Goal: Task Accomplishment & Management: Complete application form

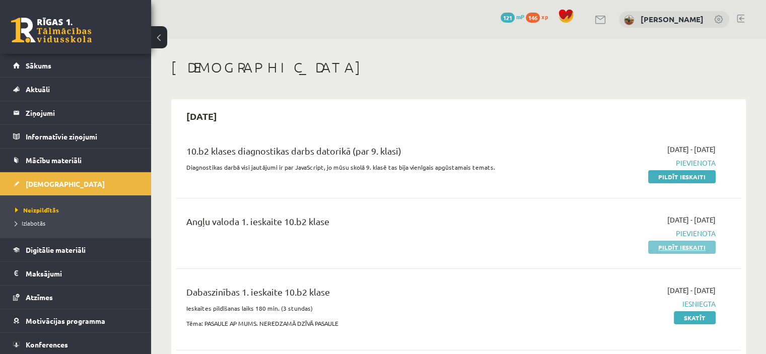
click at [680, 246] on link "Pildīt ieskaiti" at bounding box center [683, 247] width 68 height 13
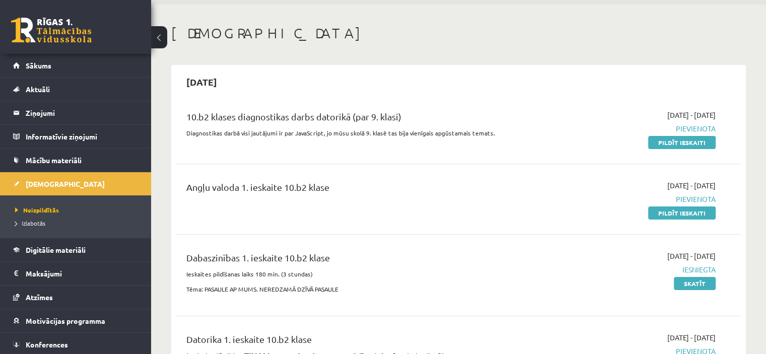
scroll to position [101, 0]
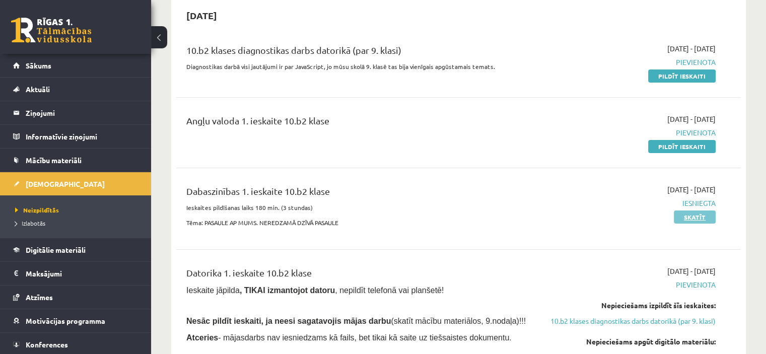
click at [696, 219] on link "Skatīt" at bounding box center [695, 217] width 42 height 13
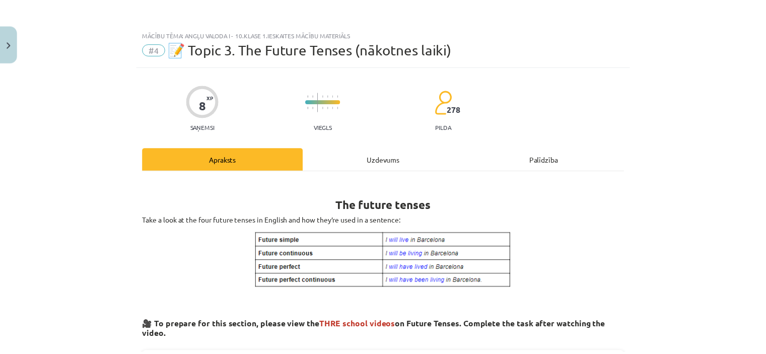
scroll to position [50, 0]
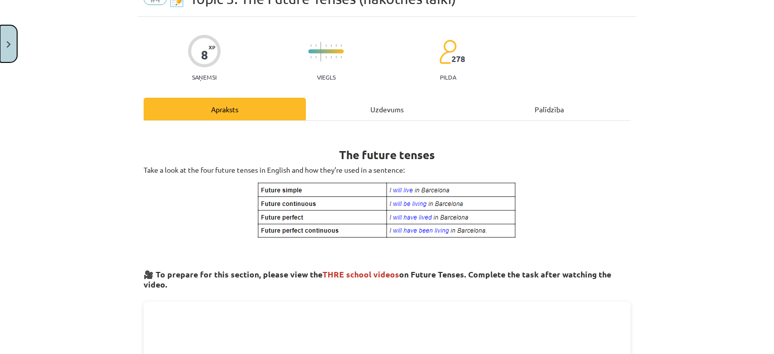
click at [16, 47] on button "Close" at bounding box center [8, 43] width 17 height 37
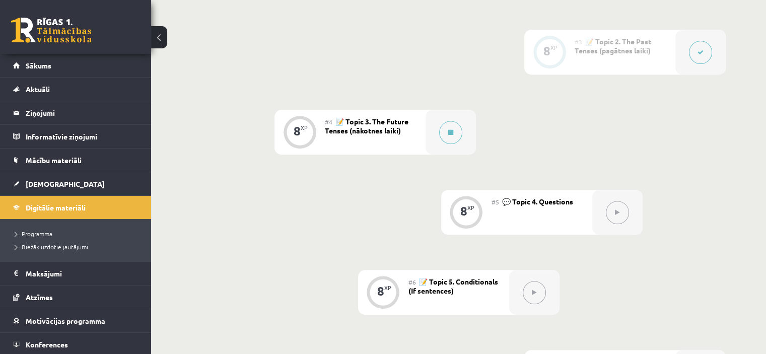
scroll to position [454, 0]
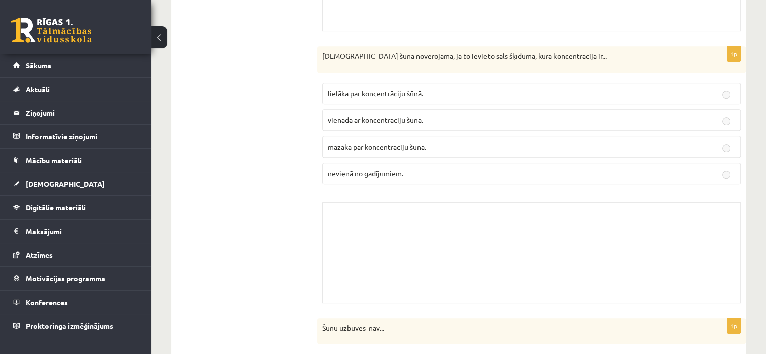
scroll to position [454, 0]
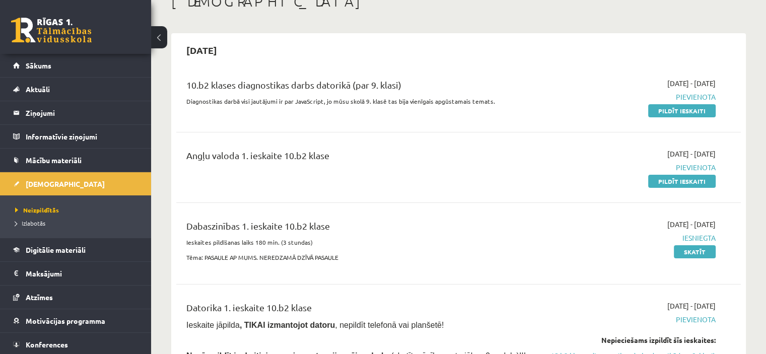
scroll to position [50, 0]
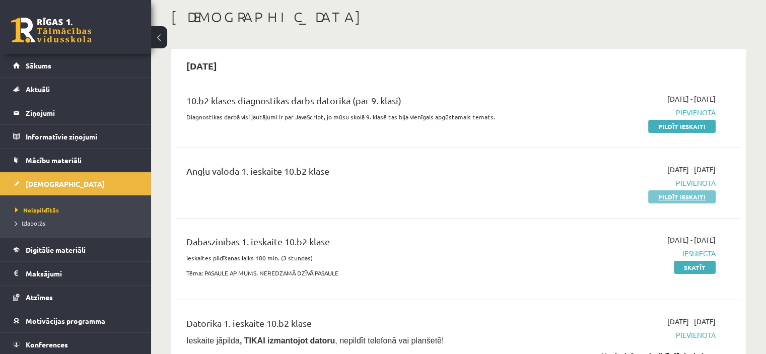
click at [677, 199] on link "Pildīt ieskaiti" at bounding box center [683, 196] width 68 height 13
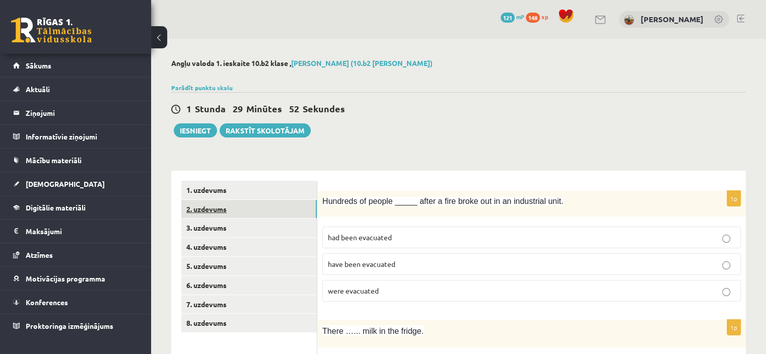
click at [250, 213] on link "2. uzdevums" at bounding box center [249, 209] width 136 height 19
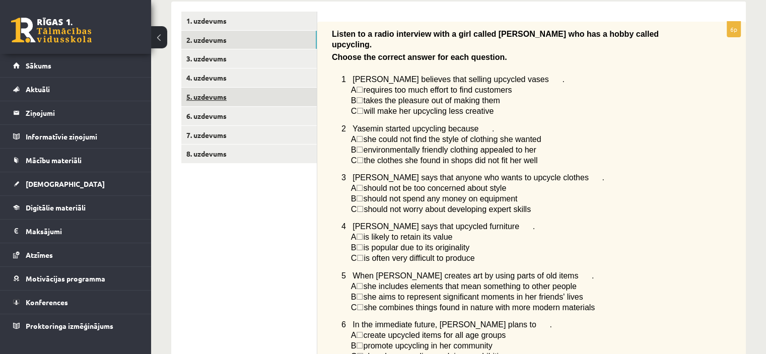
scroll to position [159, 0]
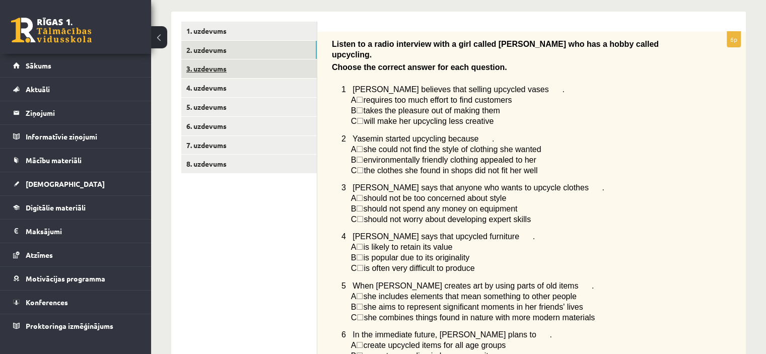
click at [214, 73] on link "3. uzdevums" at bounding box center [249, 68] width 136 height 19
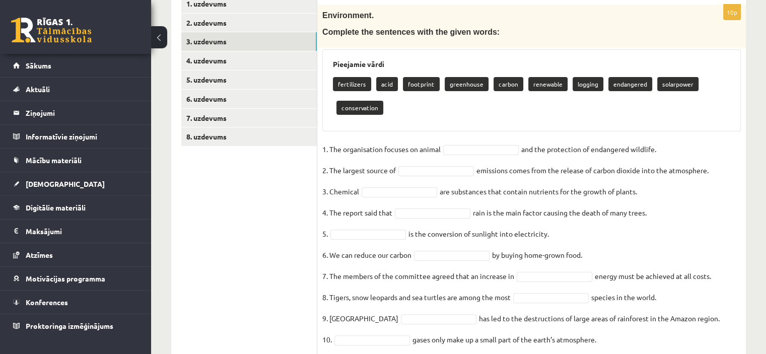
scroll to position [119, 0]
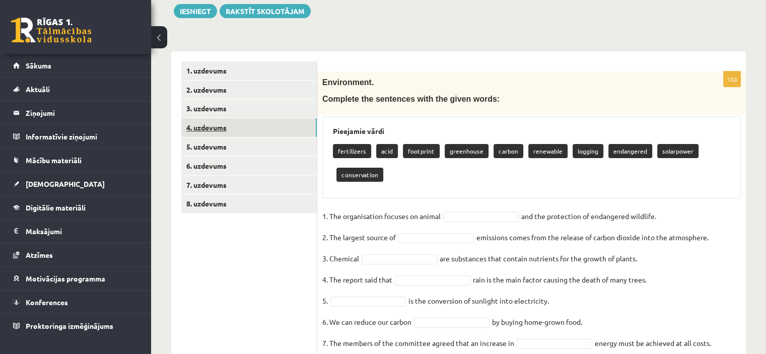
click at [212, 127] on link "4. uzdevums" at bounding box center [249, 127] width 136 height 19
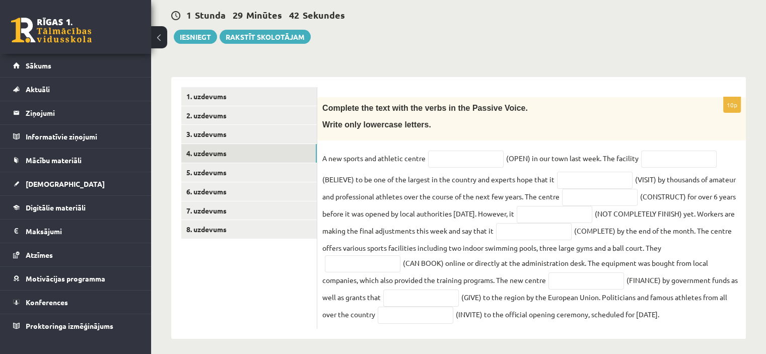
scroll to position [98, 0]
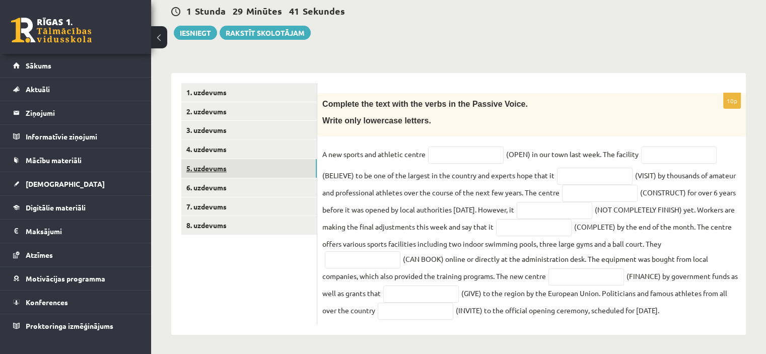
click at [212, 166] on link "5. uzdevums" at bounding box center [249, 168] width 136 height 19
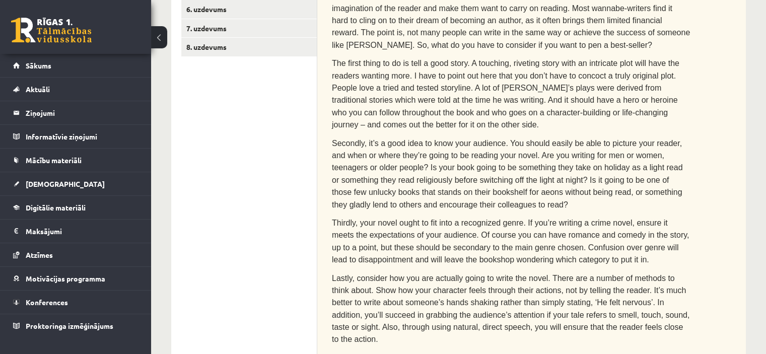
scroll to position [153, 0]
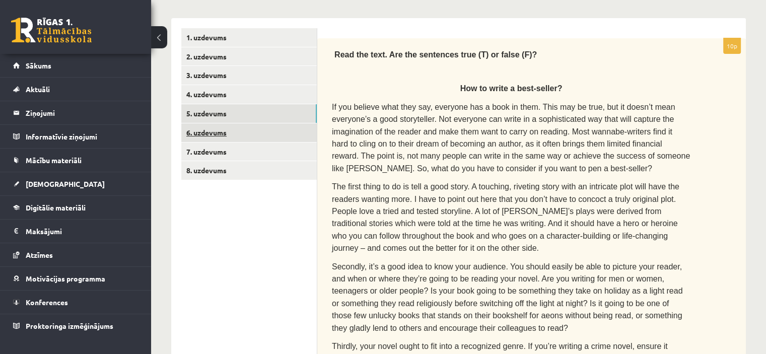
click at [220, 135] on link "6. uzdevums" at bounding box center [249, 132] width 136 height 19
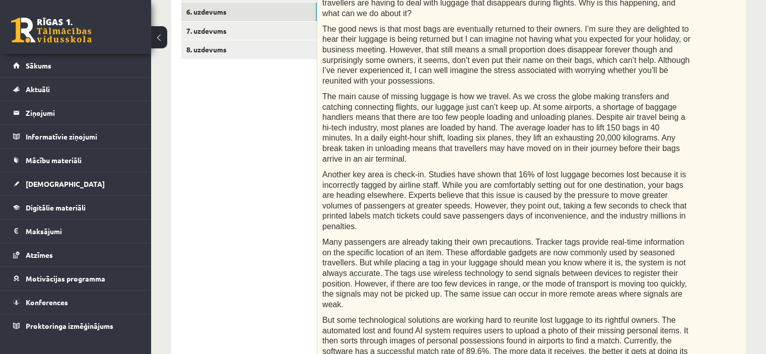
scroll to position [190, 0]
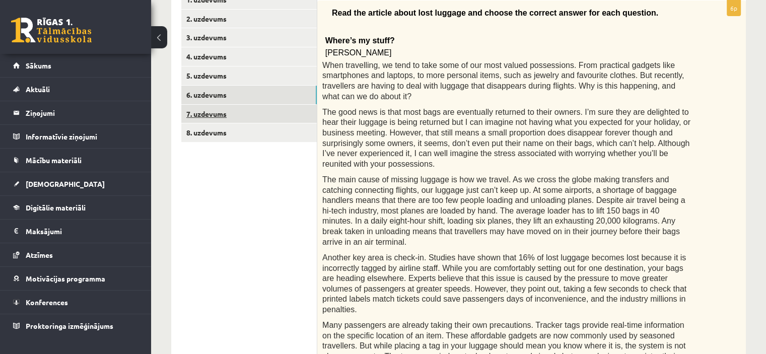
click at [234, 112] on link "7. uzdevums" at bounding box center [249, 114] width 136 height 19
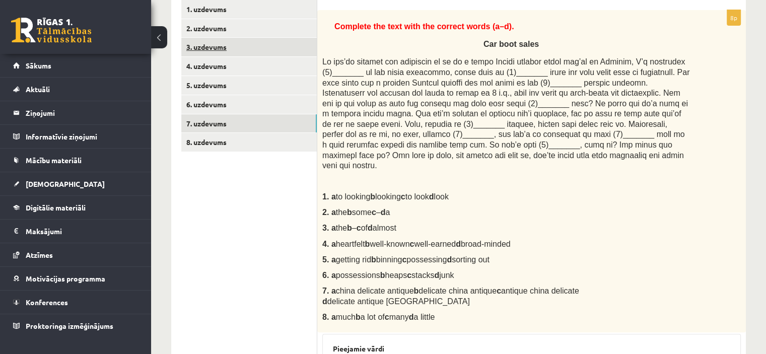
scroll to position [90, 0]
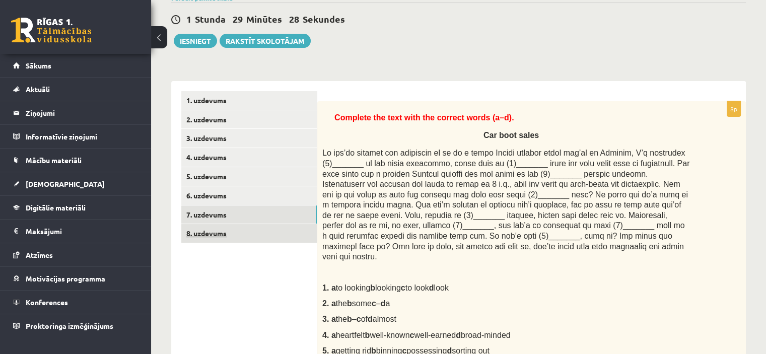
click at [217, 233] on link "8. uzdevums" at bounding box center [249, 233] width 136 height 19
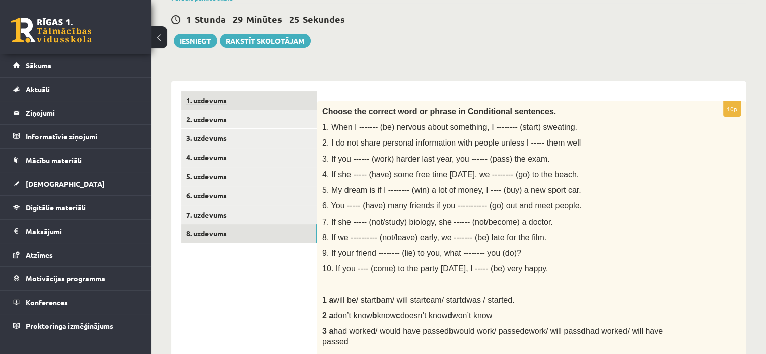
click at [228, 100] on link "1. uzdevums" at bounding box center [249, 100] width 136 height 19
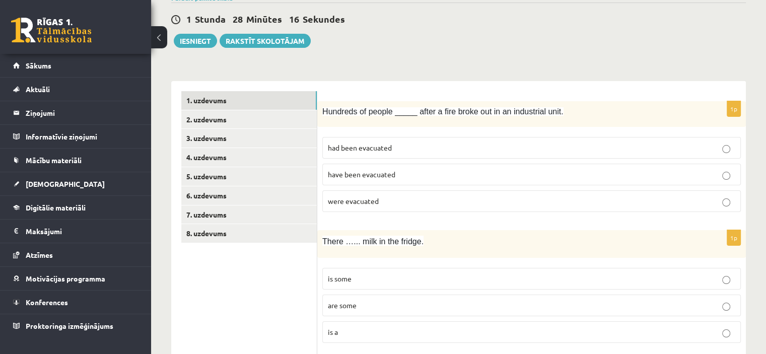
click at [367, 173] on span "have been evacuated" at bounding box center [362, 174] width 68 height 9
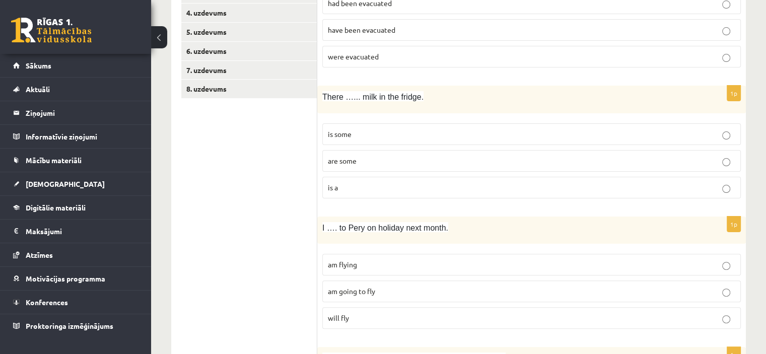
scroll to position [241, 0]
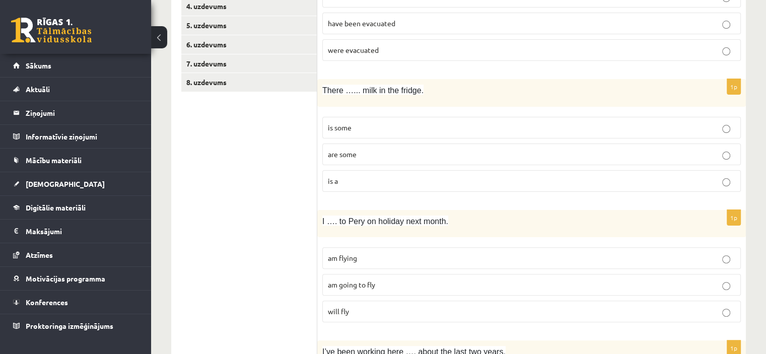
drag, startPoint x: 346, startPoint y: 128, endPoint x: 358, endPoint y: 138, distance: 15.4
click at [347, 128] on span "is some" at bounding box center [340, 127] width 24 height 9
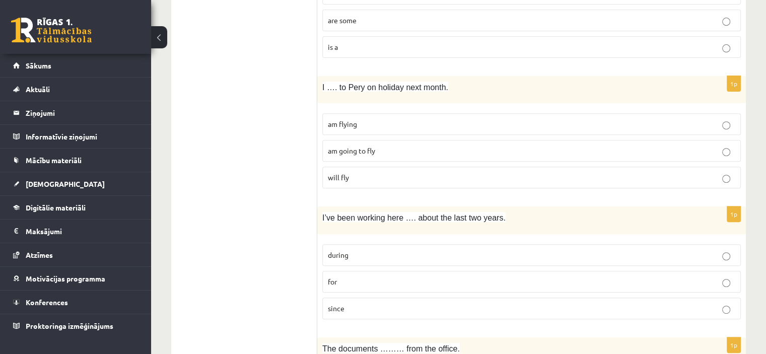
scroll to position [392, 0]
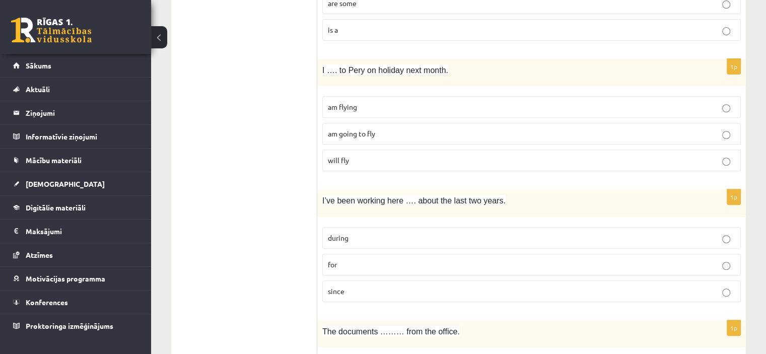
click at [358, 135] on span "am going to fly" at bounding box center [351, 133] width 47 height 9
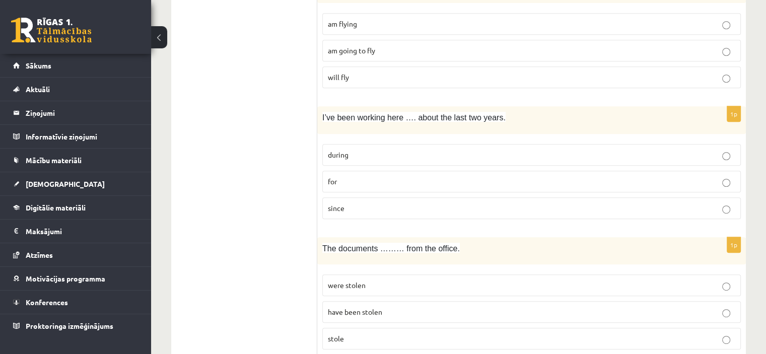
scroll to position [493, 0]
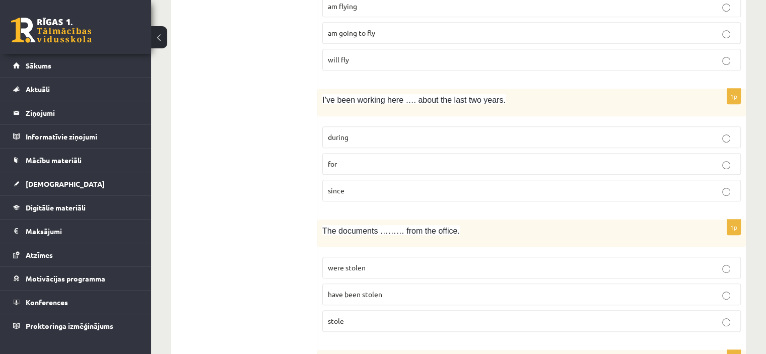
click at [370, 162] on p "for" at bounding box center [532, 164] width 408 height 11
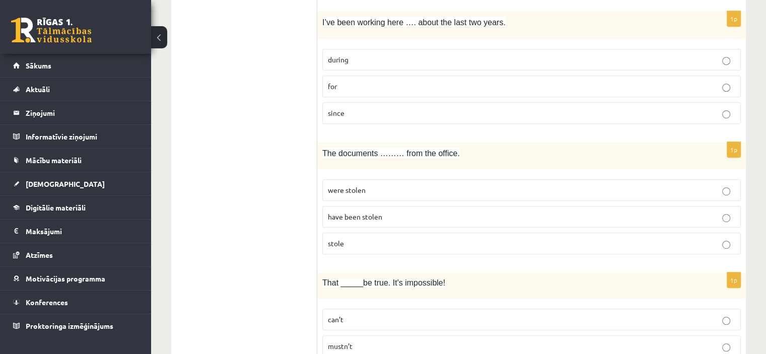
scroll to position [594, 0]
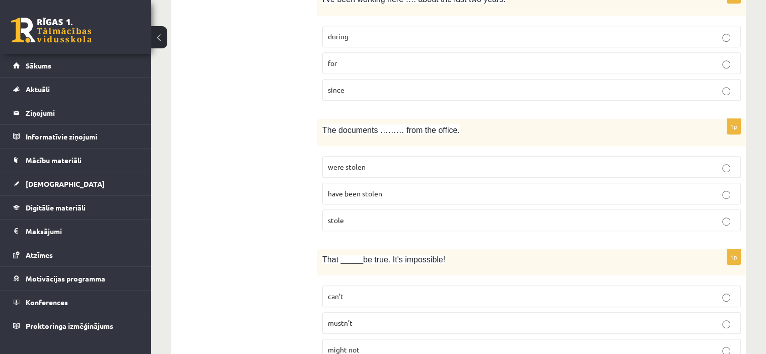
click at [379, 165] on p "were stolen" at bounding box center [532, 167] width 408 height 11
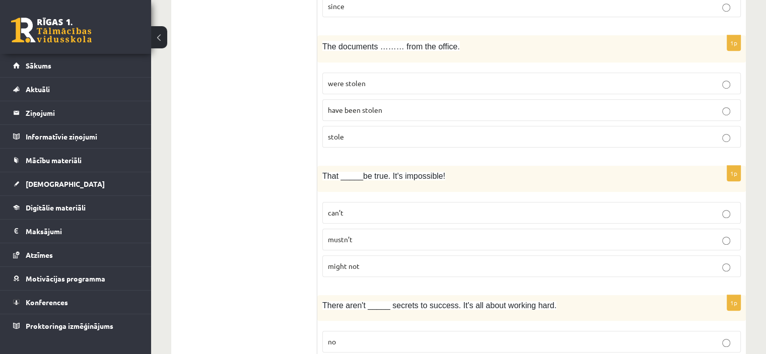
scroll to position [694, 0]
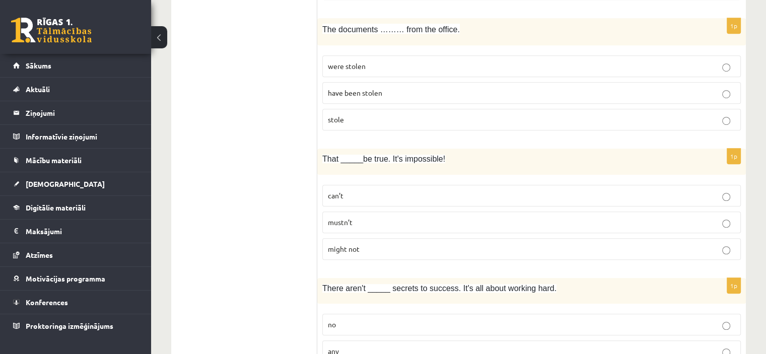
drag, startPoint x: 353, startPoint y: 193, endPoint x: 355, endPoint y: 215, distance: 21.7
click at [355, 193] on p "can’t" at bounding box center [532, 195] width 408 height 11
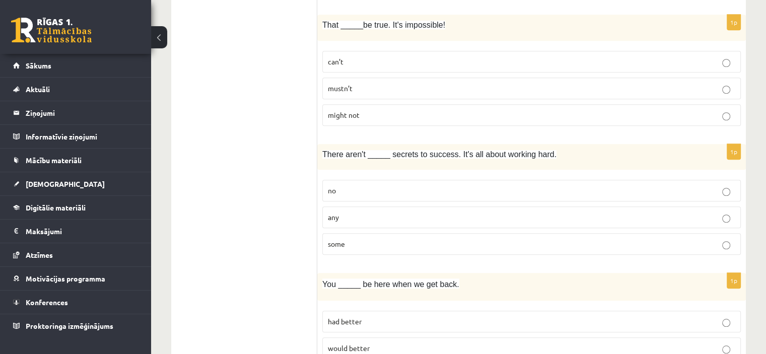
scroll to position [846, 0]
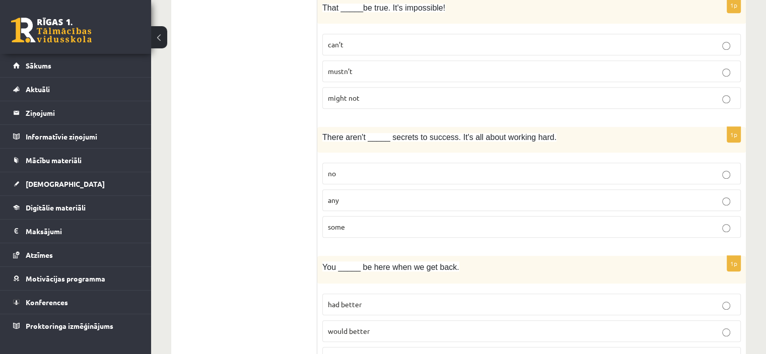
click at [352, 198] on p "any" at bounding box center [532, 200] width 408 height 11
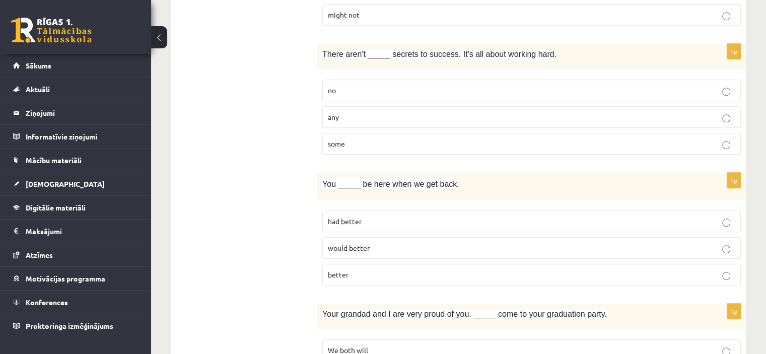
scroll to position [946, 0]
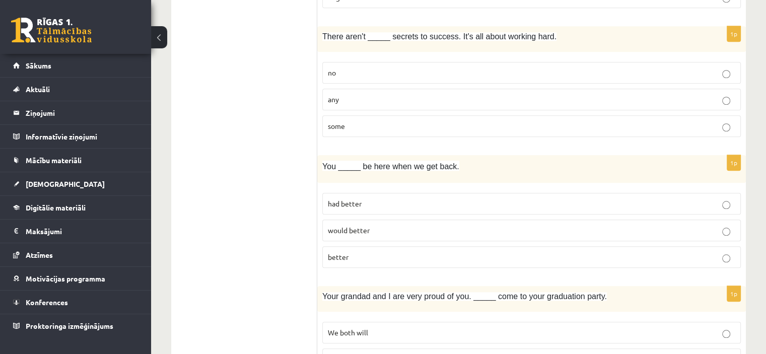
click at [361, 227] on span "would better" at bounding box center [349, 230] width 42 height 9
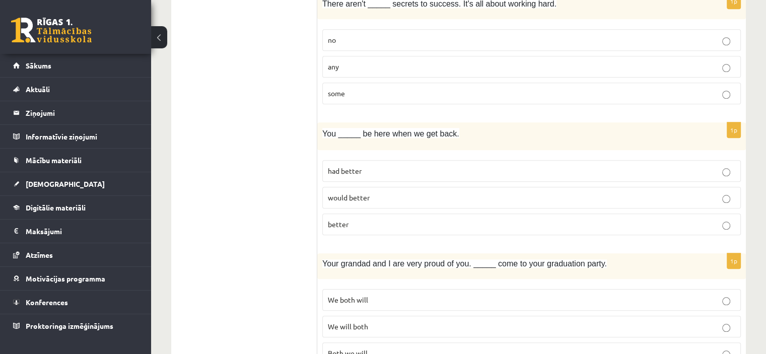
scroll to position [997, 0]
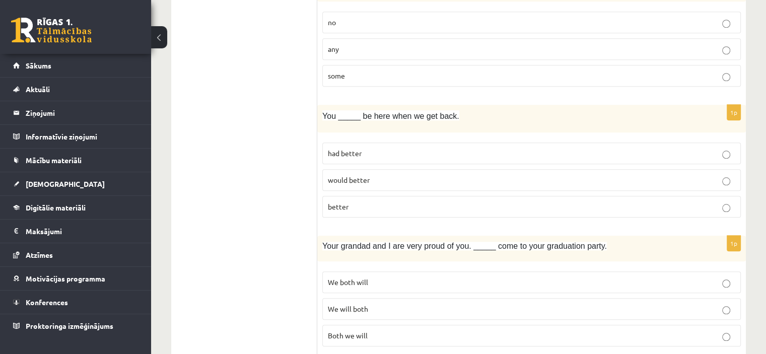
click at [352, 202] on p "better" at bounding box center [532, 207] width 408 height 11
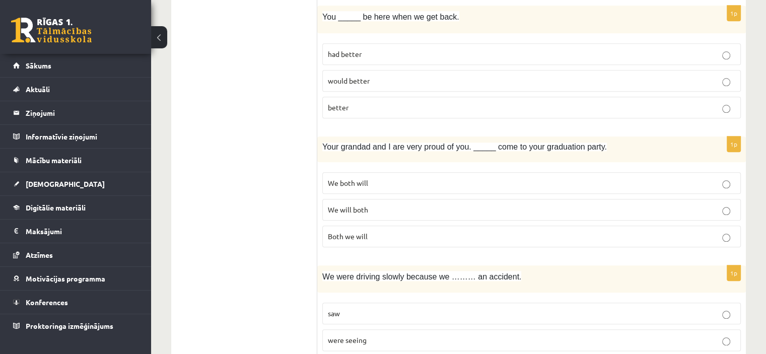
scroll to position [1098, 0]
click at [379, 177] on p "We both will" at bounding box center [532, 181] width 408 height 11
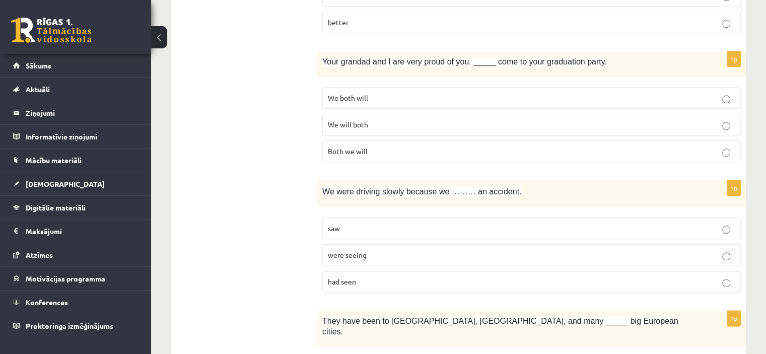
scroll to position [1198, 0]
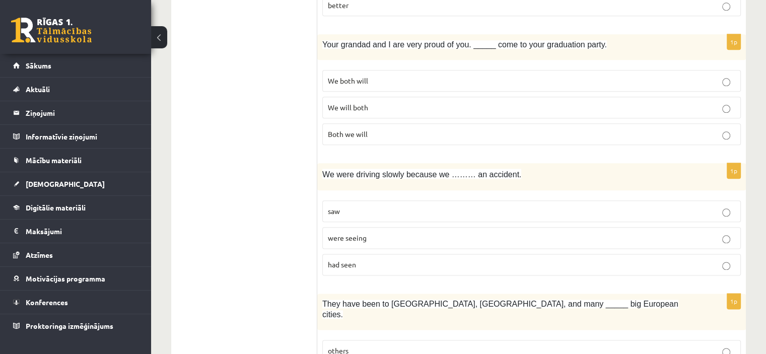
click at [357, 206] on p "saw" at bounding box center [532, 211] width 408 height 11
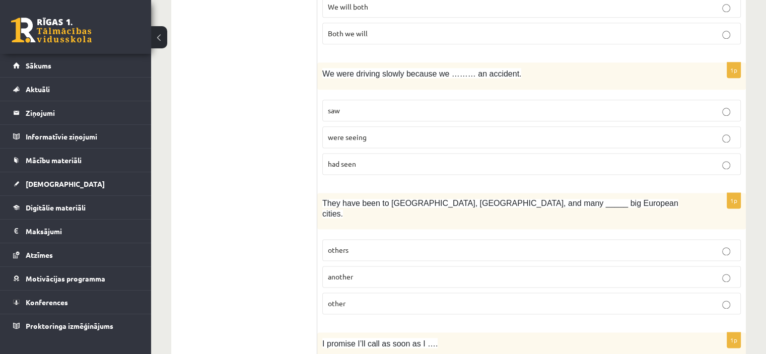
scroll to position [1349, 0]
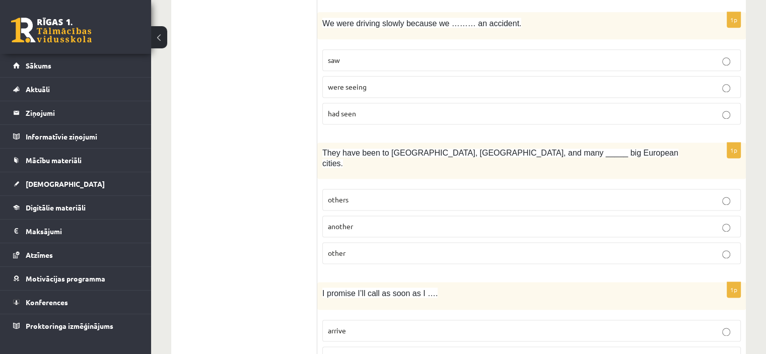
click at [362, 195] on p "others" at bounding box center [532, 200] width 408 height 11
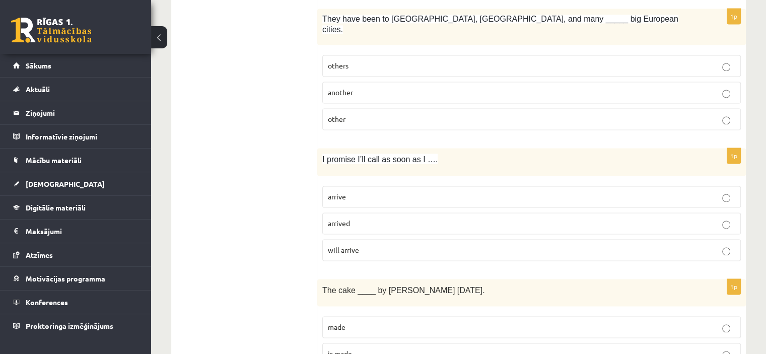
scroll to position [1501, 0]
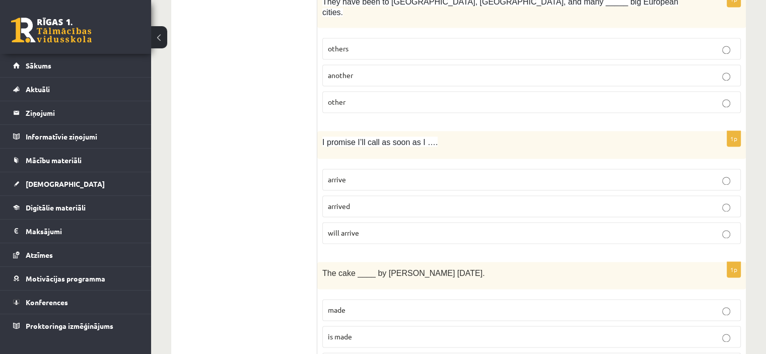
click at [365, 174] on p "arrive" at bounding box center [532, 179] width 408 height 11
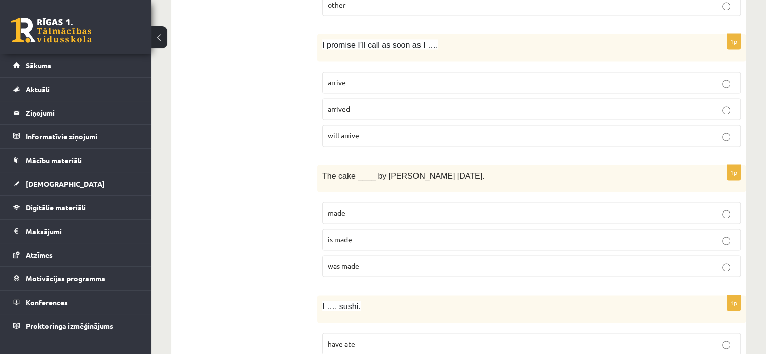
scroll to position [1652, 0]
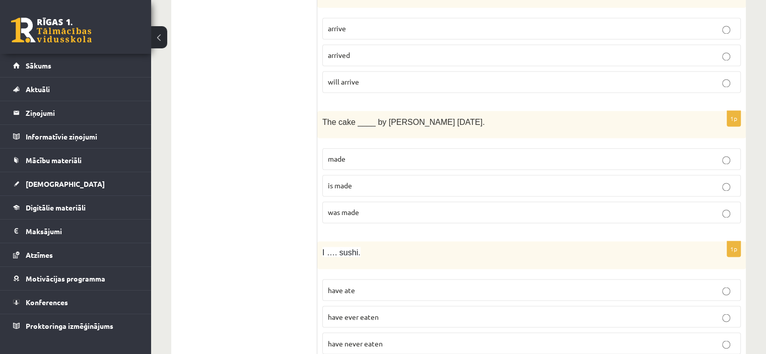
click at [360, 207] on p "was made" at bounding box center [532, 212] width 408 height 11
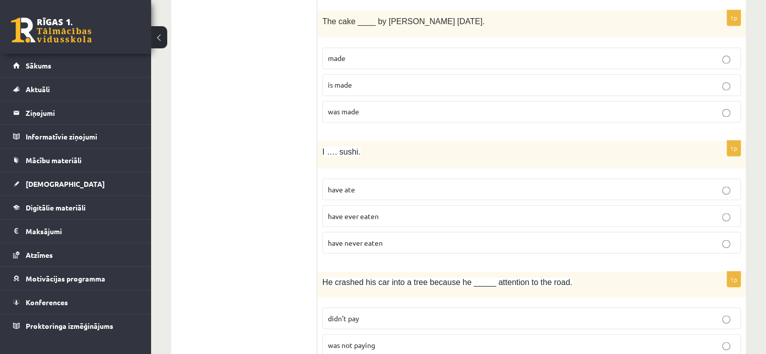
scroll to position [1803, 0]
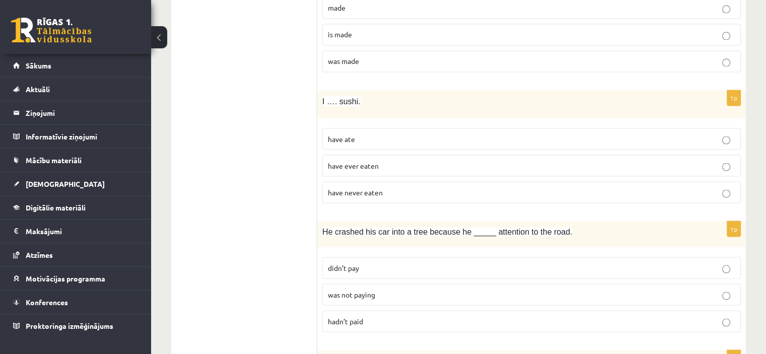
drag, startPoint x: 353, startPoint y: 173, endPoint x: 443, endPoint y: 163, distance: 90.7
click at [356, 187] on span "have never eaten" at bounding box center [355, 191] width 55 height 9
click at [418, 187] on p "have never eaten" at bounding box center [532, 192] width 408 height 11
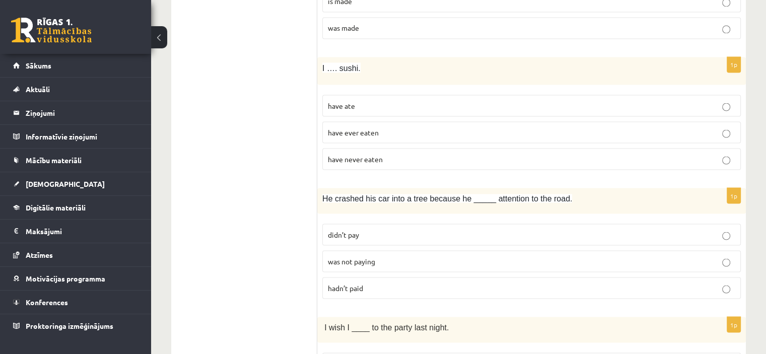
scroll to position [1853, 0]
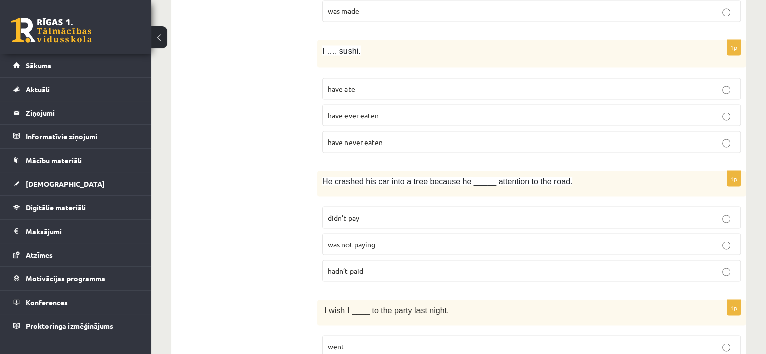
drag, startPoint x: 366, startPoint y: 199, endPoint x: 381, endPoint y: 196, distance: 15.9
click at [366, 212] on p "didn’t pay" at bounding box center [532, 217] width 408 height 11
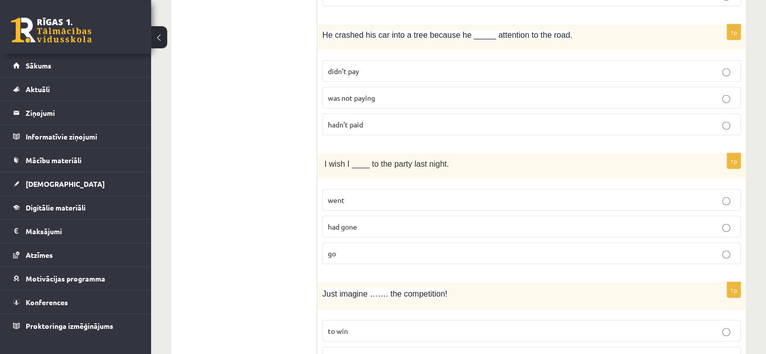
scroll to position [2005, 0]
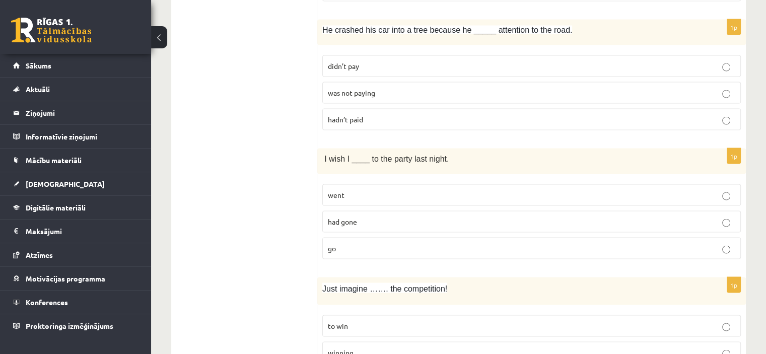
click at [369, 190] on p "went" at bounding box center [532, 195] width 408 height 11
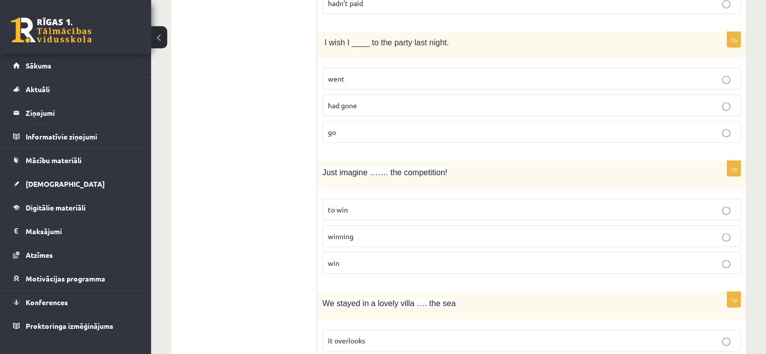
scroll to position [2105, 0]
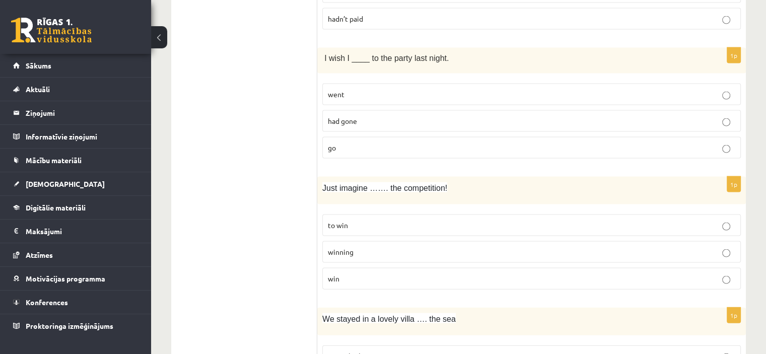
click at [355, 247] on p "winning" at bounding box center [532, 252] width 408 height 11
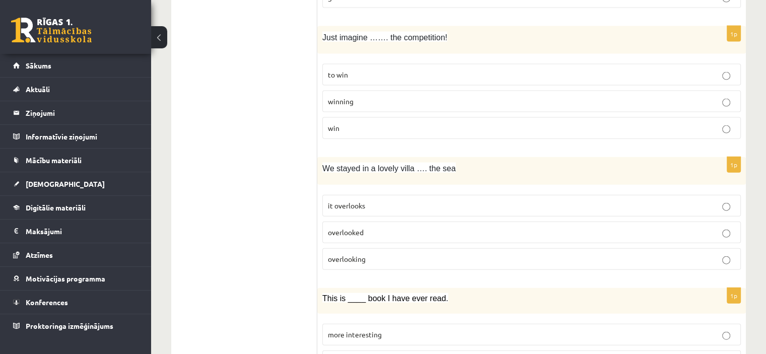
scroll to position [2257, 0]
click at [379, 200] on p "it overlooks" at bounding box center [532, 205] width 408 height 11
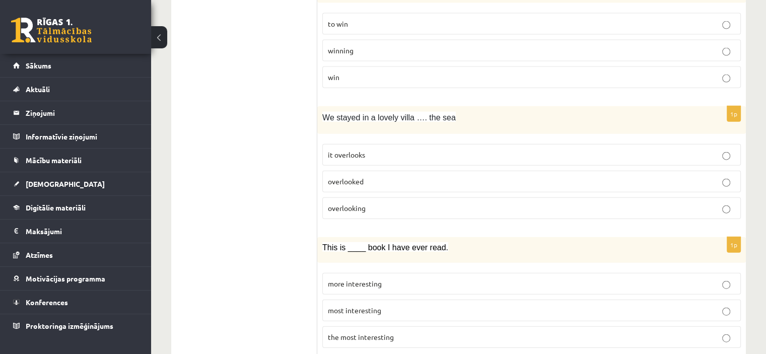
scroll to position [2357, 0]
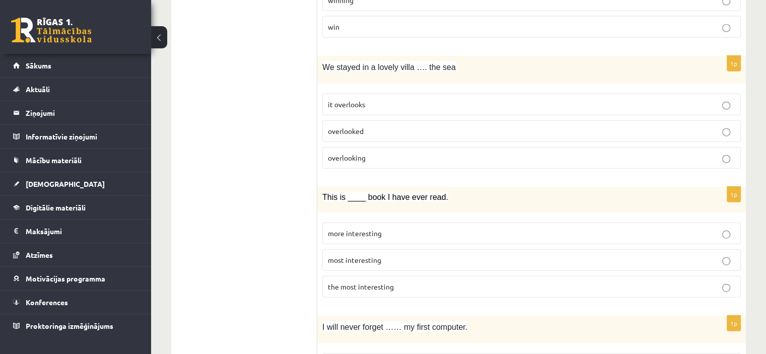
click at [410, 126] on p "overlooked" at bounding box center [532, 131] width 408 height 11
click at [360, 282] on span "the most interesting" at bounding box center [361, 286] width 66 height 9
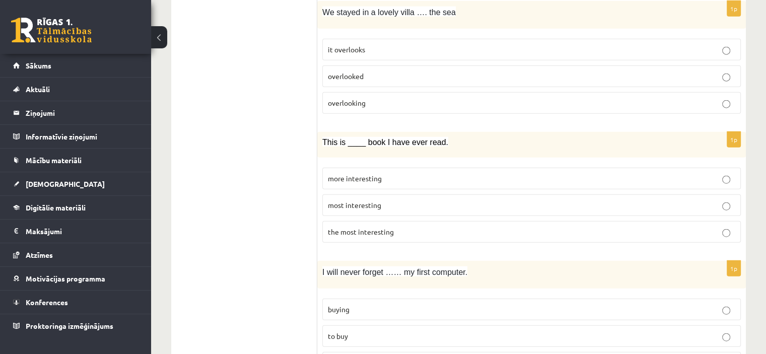
scroll to position [2446, 0]
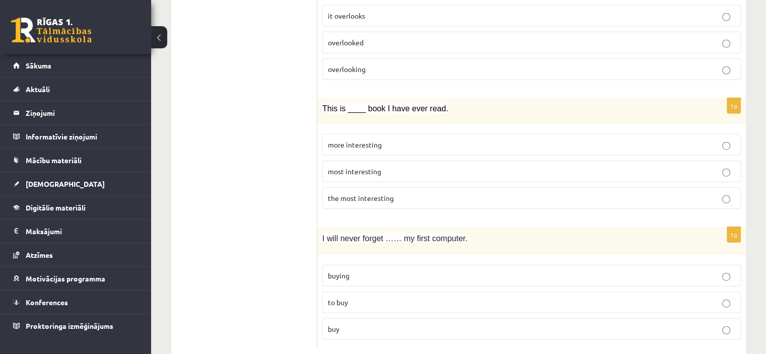
click at [367, 297] on p "to buy" at bounding box center [532, 302] width 408 height 11
click at [379, 271] on p "buying" at bounding box center [532, 276] width 408 height 11
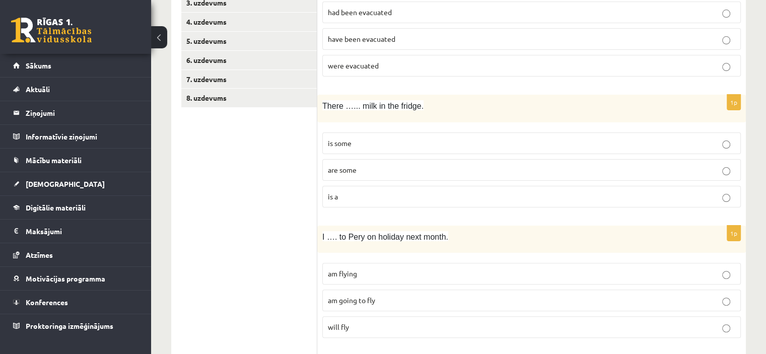
scroll to position [78, 0]
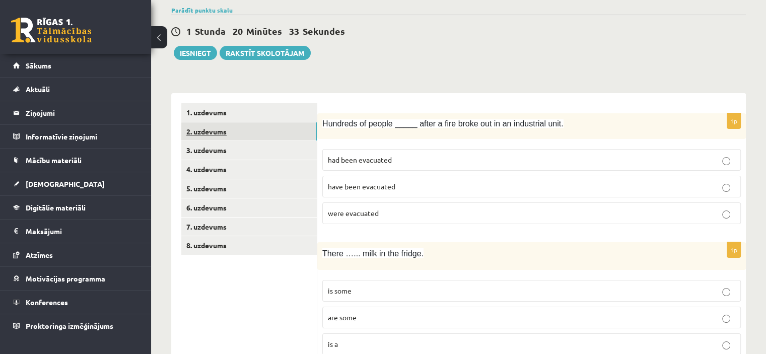
click at [200, 131] on link "2. uzdevums" at bounding box center [249, 131] width 136 height 19
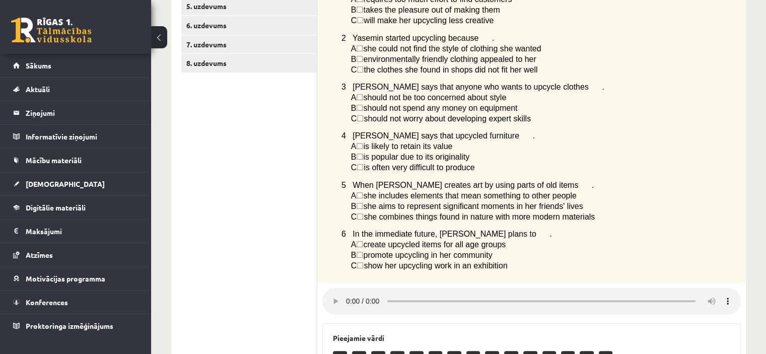
scroll to position [109, 0]
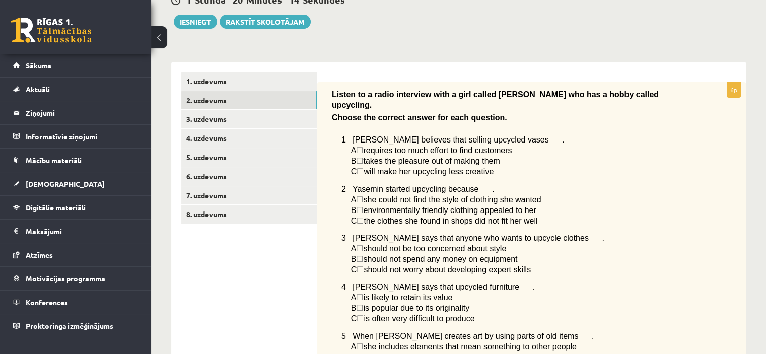
click at [363, 146] on span "☐" at bounding box center [359, 150] width 7 height 9
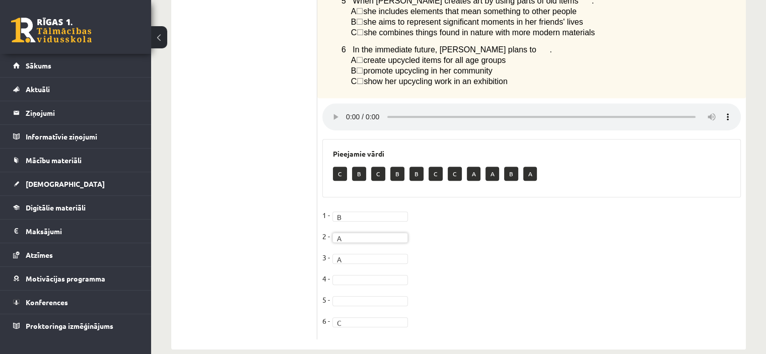
scroll to position [462, 0]
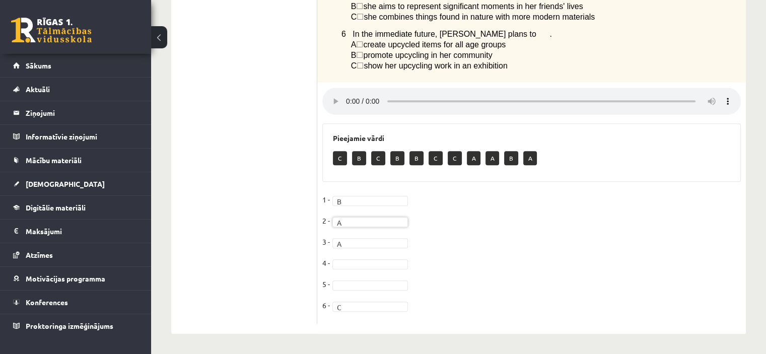
click at [376, 290] on fieldset "1 - B * 2 - A * 3 - A * 4 - 5 - 6 - C *" at bounding box center [532, 255] width 419 height 127
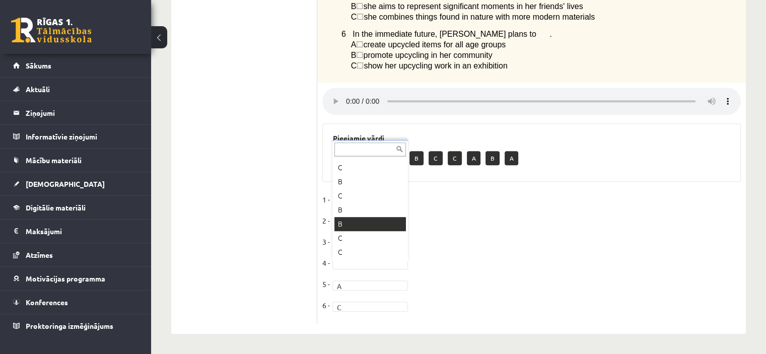
drag, startPoint x: 363, startPoint y: 230, endPoint x: 375, endPoint y: 233, distance: 12.4
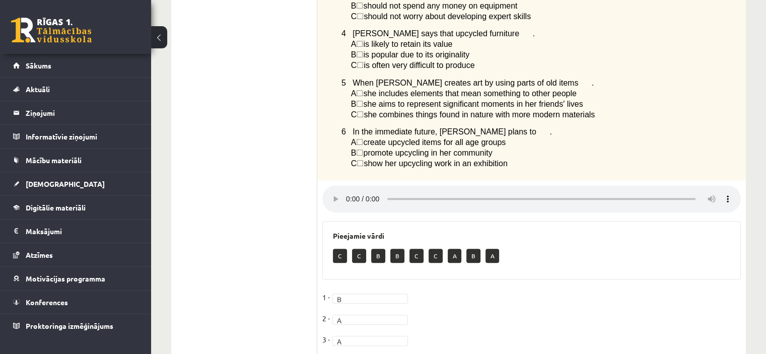
scroll to position [159, 0]
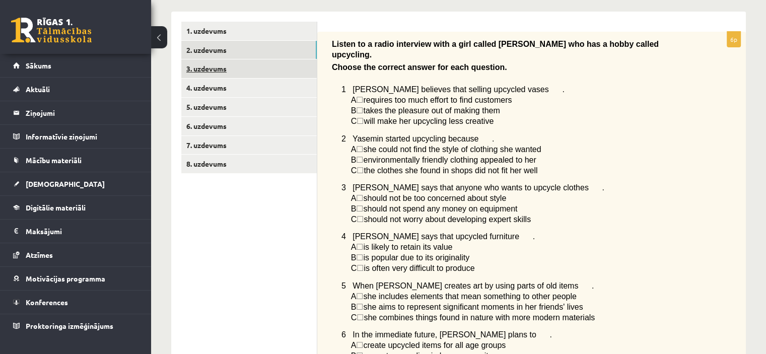
click at [228, 71] on link "3. uzdevums" at bounding box center [249, 68] width 136 height 19
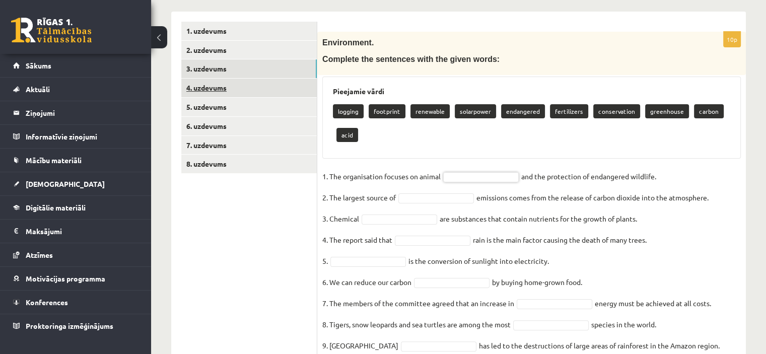
click at [253, 87] on link "4. uzdevums" at bounding box center [249, 88] width 136 height 19
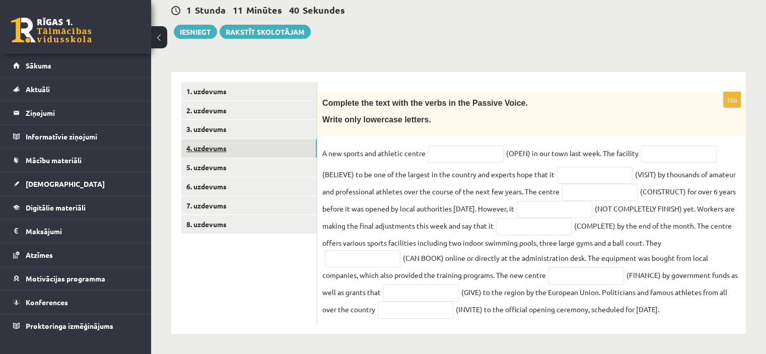
scroll to position [98, 0]
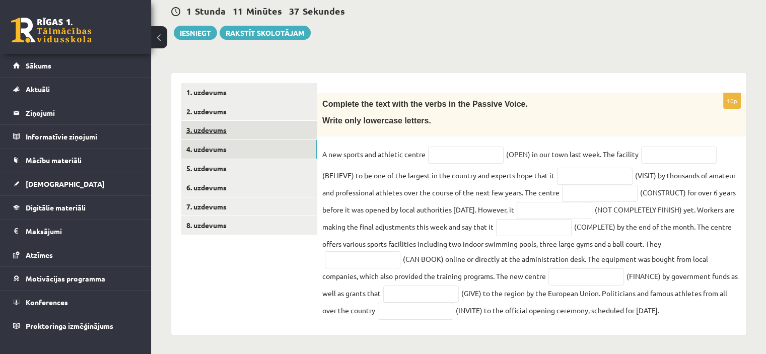
click at [208, 125] on link "3. uzdevums" at bounding box center [249, 130] width 136 height 19
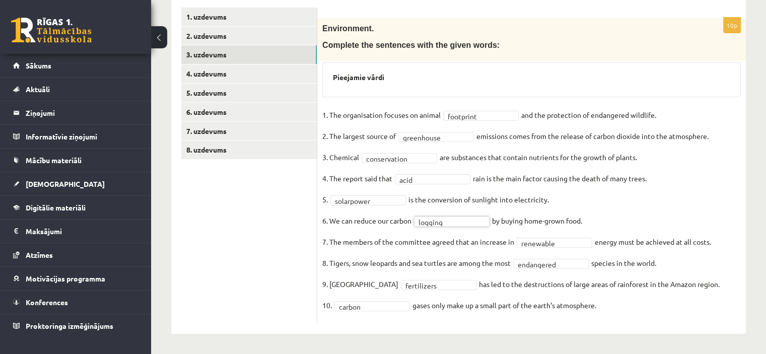
scroll to position [173, 0]
drag, startPoint x: 331, startPoint y: 221, endPoint x: 593, endPoint y: 225, distance: 262.1
click at [591, 227] on fieldset "**********" at bounding box center [532, 214] width 419 height 212
click at [622, 213] on fieldset "**********" at bounding box center [532, 214] width 419 height 212
click at [216, 72] on link "4. uzdevums" at bounding box center [249, 74] width 136 height 19
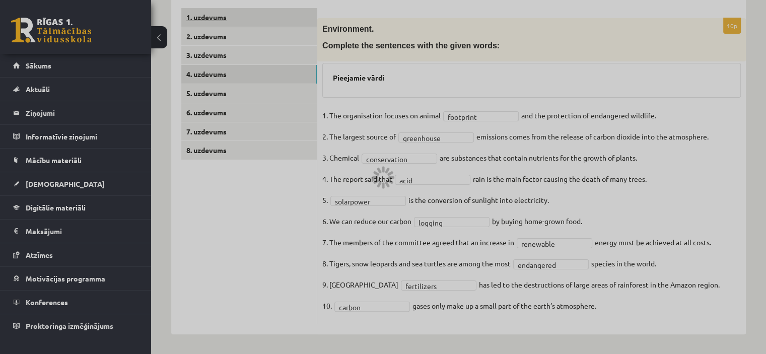
scroll to position [98, 0]
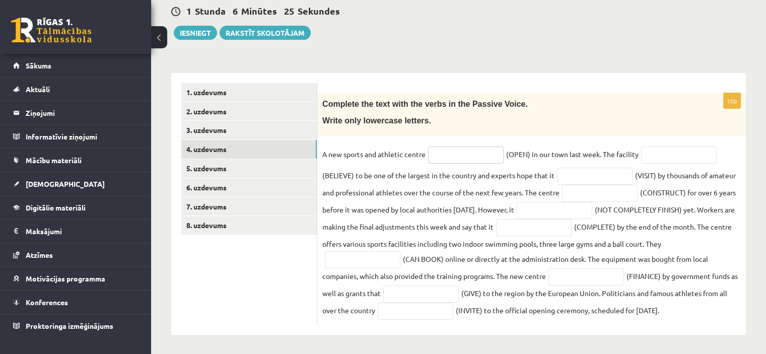
drag, startPoint x: 445, startPoint y: 159, endPoint x: 453, endPoint y: 185, distance: 27.1
click at [447, 159] on input "text" at bounding box center [466, 155] width 76 height 17
click at [228, 173] on link "5. uzdevums" at bounding box center [249, 168] width 136 height 19
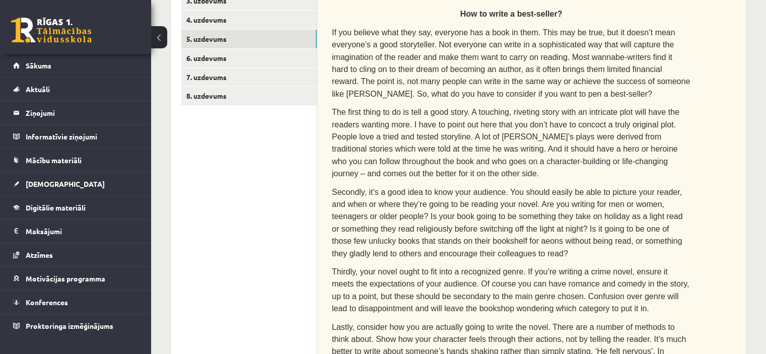
scroll to position [148, 0]
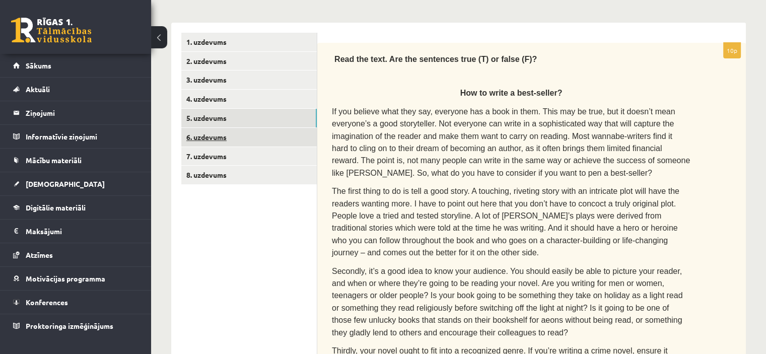
click at [226, 143] on link "6. uzdevums" at bounding box center [249, 137] width 136 height 19
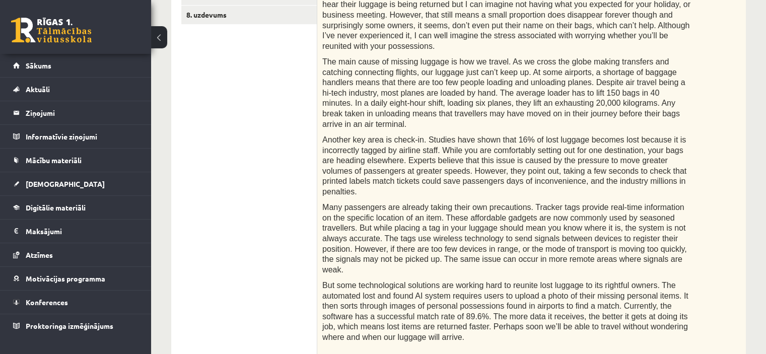
scroll to position [199, 0]
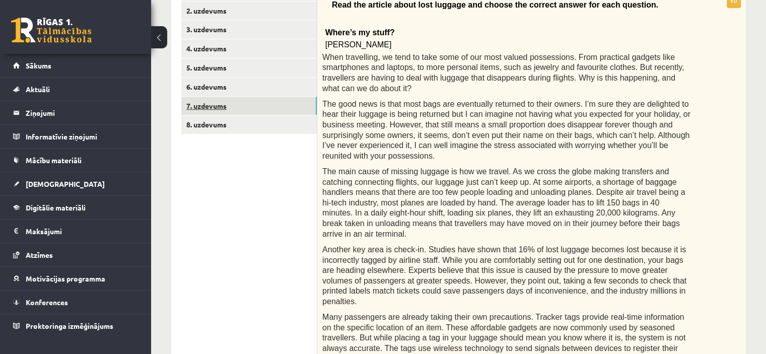
click at [219, 106] on link "7. uzdevums" at bounding box center [249, 106] width 136 height 19
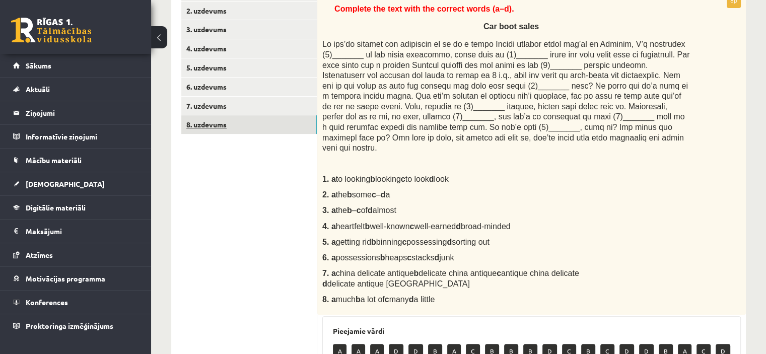
click at [244, 124] on link "8. uzdevums" at bounding box center [249, 124] width 136 height 19
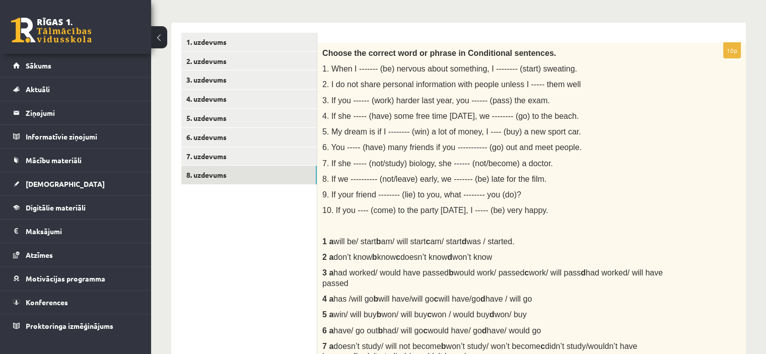
scroll to position [0, 0]
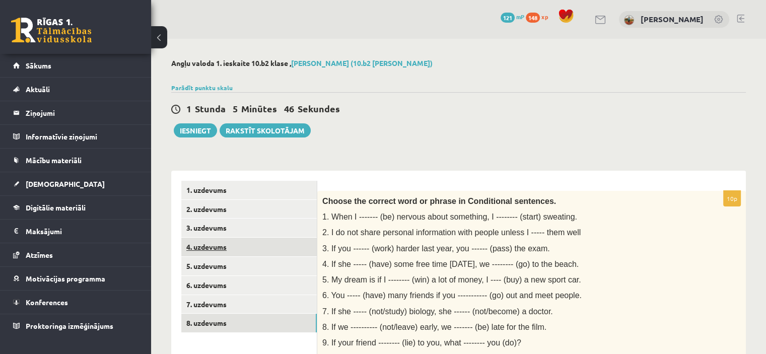
click at [223, 238] on link "4. uzdevums" at bounding box center [249, 247] width 136 height 19
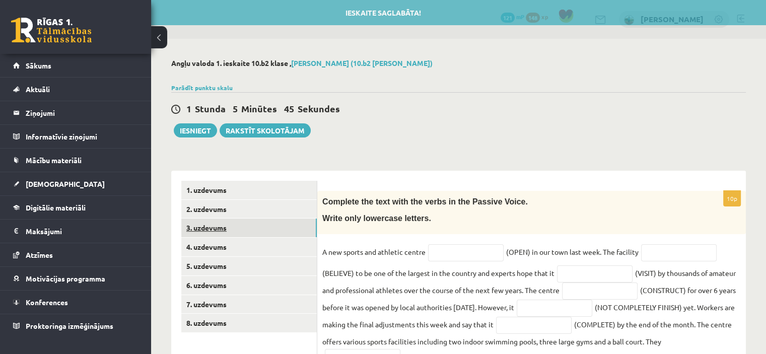
click at [229, 224] on link "3. uzdevums" at bounding box center [249, 228] width 136 height 19
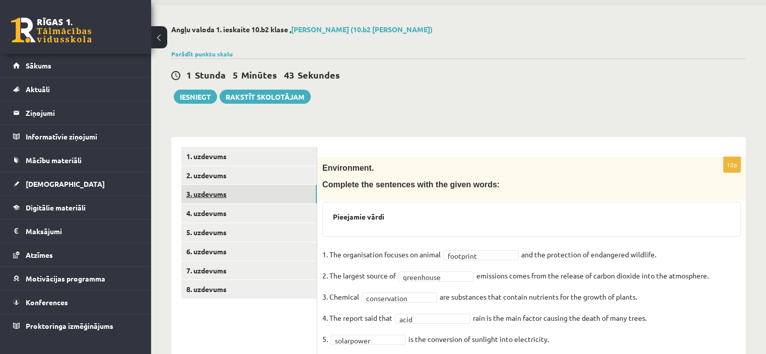
scroll to position [101, 0]
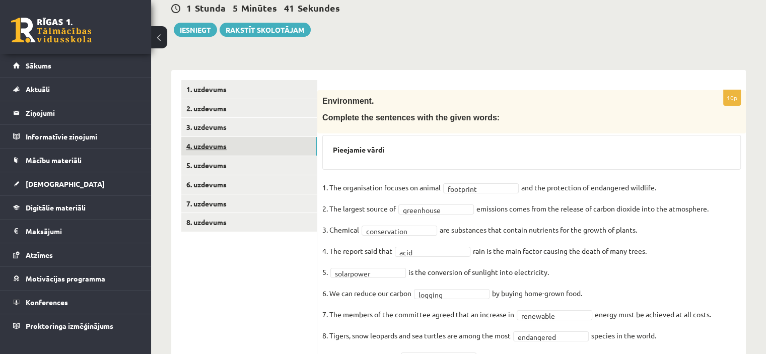
click at [221, 146] on link "4. uzdevums" at bounding box center [249, 146] width 136 height 19
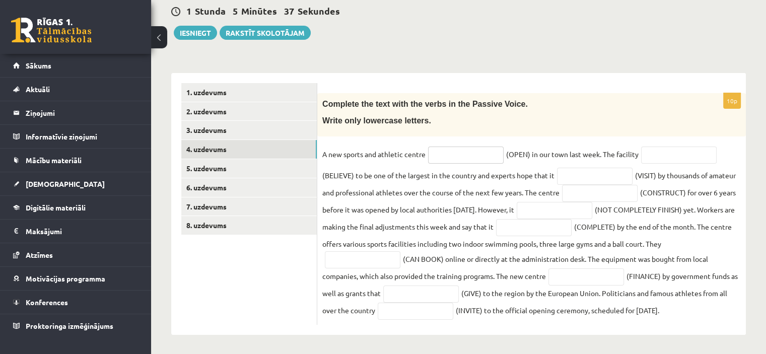
click at [466, 154] on input "text" at bounding box center [466, 155] width 76 height 17
type input "******"
click at [662, 151] on input "text" at bounding box center [679, 155] width 76 height 17
type input "*******"
click at [602, 173] on input "text" at bounding box center [595, 176] width 76 height 17
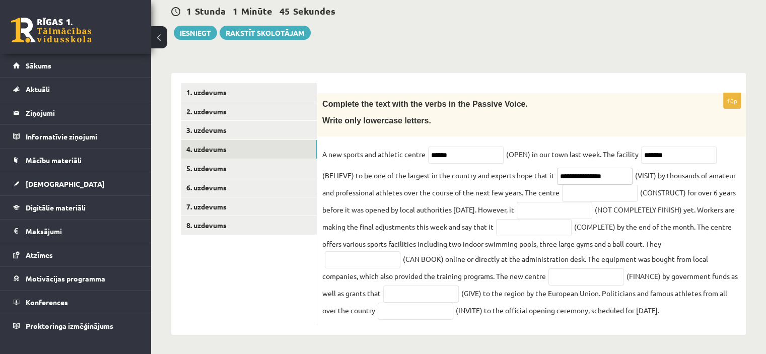
drag, startPoint x: 588, startPoint y: 178, endPoint x: 591, endPoint y: 183, distance: 5.2
click at [588, 179] on input "**********" at bounding box center [595, 176] width 76 height 17
click at [616, 178] on input "**********" at bounding box center [595, 176] width 76 height 17
type input "**********"
click at [593, 199] on input "text" at bounding box center [600, 193] width 76 height 17
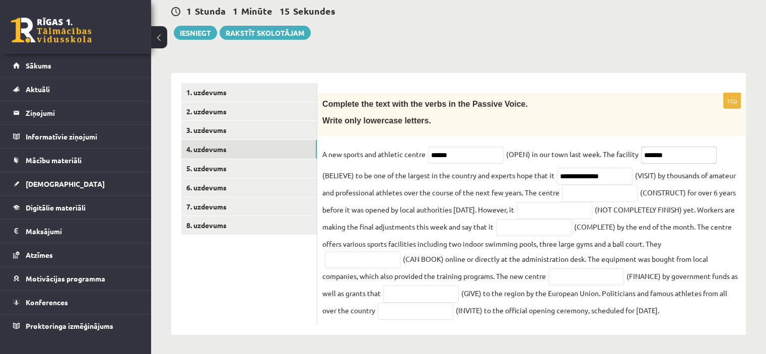
click at [659, 154] on input "*******" at bounding box center [679, 155] width 76 height 17
click at [658, 157] on input "*******" at bounding box center [679, 155] width 76 height 17
type input "********"
click at [589, 196] on input "text" at bounding box center [600, 193] width 76 height 17
drag, startPoint x: 568, startPoint y: 199, endPoint x: 567, endPoint y: 211, distance: 12.1
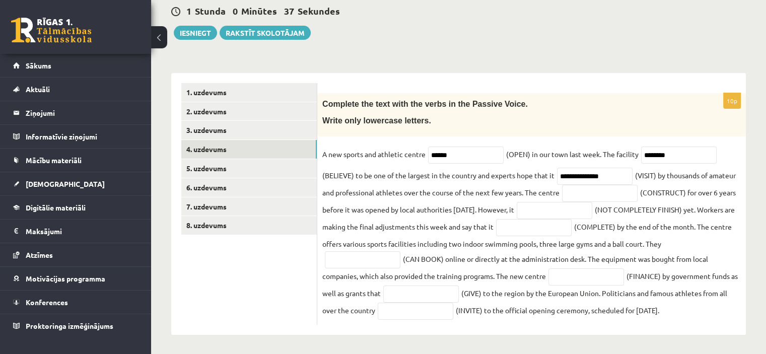
click at [567, 211] on fieldset "**********" at bounding box center [532, 233] width 419 height 173
copy fieldset "he centre (CONSTRUCT) for over 6 years before it was opened by local authoritie…"
click at [568, 198] on input "text" at bounding box center [600, 193] width 76 height 17
click at [606, 196] on input "**********" at bounding box center [600, 193] width 76 height 17
type input "**********"
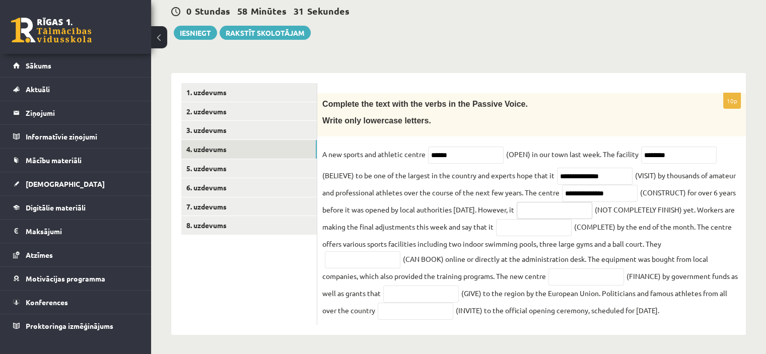
click at [574, 216] on input "text" at bounding box center [555, 210] width 76 height 17
type input "**********"
click at [572, 223] on input "text" at bounding box center [534, 227] width 76 height 17
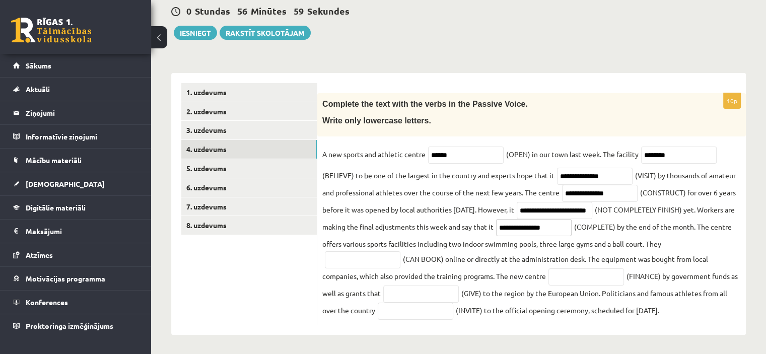
drag, startPoint x: 601, startPoint y: 228, endPoint x: 542, endPoint y: 229, distance: 58.5
click at [542, 229] on input "**********" at bounding box center [534, 227] width 76 height 17
click at [572, 225] on input "**********" at bounding box center [534, 227] width 76 height 17
click at [572, 231] on input "**********" at bounding box center [534, 227] width 76 height 17
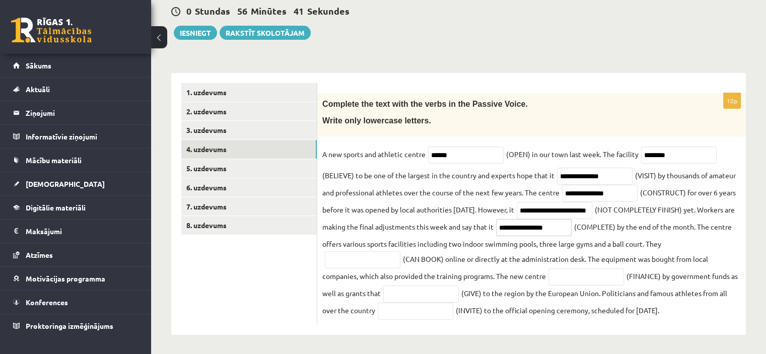
type input "**********"
click at [381, 264] on input "text" at bounding box center [363, 259] width 76 height 17
type input "**********"
click at [574, 279] on input "text" at bounding box center [587, 277] width 76 height 17
click at [589, 277] on input "text" at bounding box center [587, 277] width 76 height 17
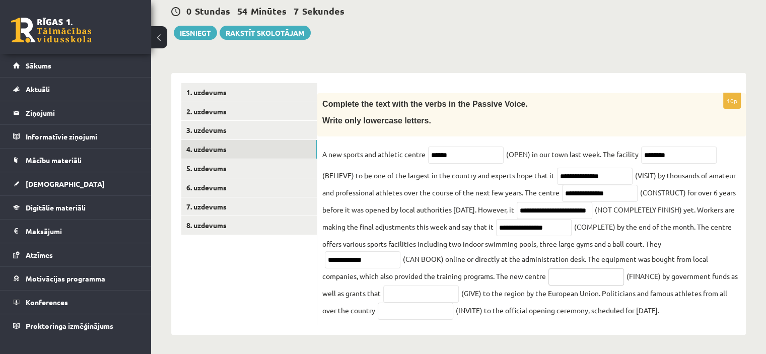
click at [597, 276] on input "text" at bounding box center [587, 277] width 76 height 17
paste input "*********"
drag, startPoint x: 589, startPoint y: 278, endPoint x: 562, endPoint y: 276, distance: 26.3
click at [562, 276] on input "*********" at bounding box center [587, 277] width 76 height 17
type input "**********"
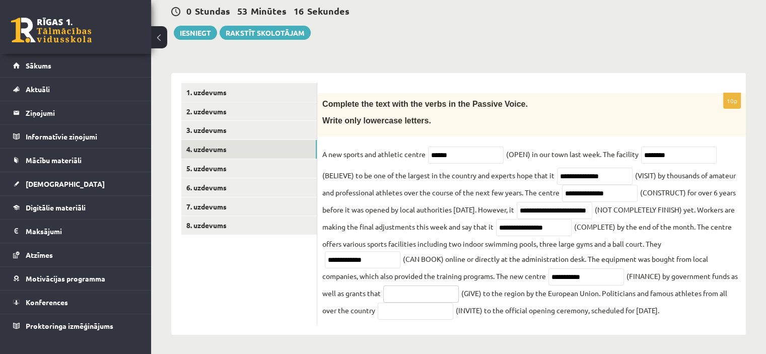
click at [419, 294] on input "text" at bounding box center [421, 294] width 76 height 17
click at [417, 297] on input "text" at bounding box center [421, 294] width 76 height 17
drag, startPoint x: 413, startPoint y: 291, endPoint x: 399, endPoint y: 291, distance: 14.1
click at [399, 291] on input "**********" at bounding box center [421, 294] width 76 height 17
type input "*****"
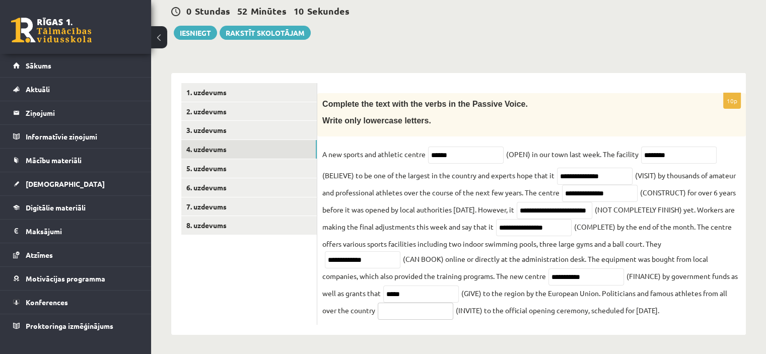
click at [425, 313] on input "text" at bounding box center [416, 311] width 76 height 17
click at [414, 308] on input "text" at bounding box center [416, 311] width 76 height 17
drag, startPoint x: 661, startPoint y: 292, endPoint x: 377, endPoint y: 311, distance: 284.9
click at [377, 311] on fieldset "**********" at bounding box center [532, 233] width 419 height 173
copy fieldset "famous athletes from all over the country"
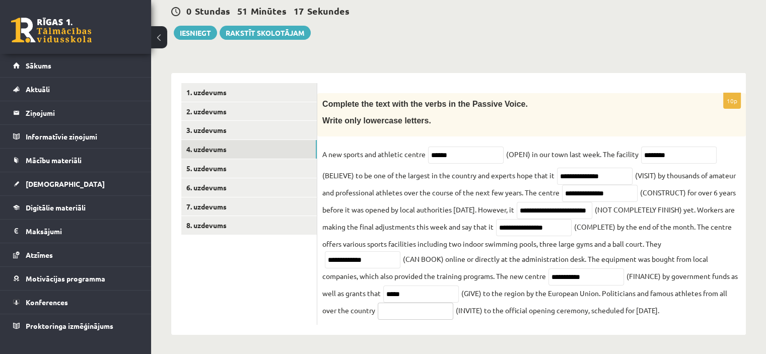
click at [417, 314] on input "text" at bounding box center [416, 311] width 76 height 17
click at [410, 311] on input "**********" at bounding box center [416, 311] width 76 height 17
drag, startPoint x: 406, startPoint y: 308, endPoint x: 411, endPoint y: 323, distance: 15.9
click at [406, 309] on input "**********" at bounding box center [416, 311] width 76 height 17
click at [445, 310] on input "**********" at bounding box center [416, 311] width 76 height 17
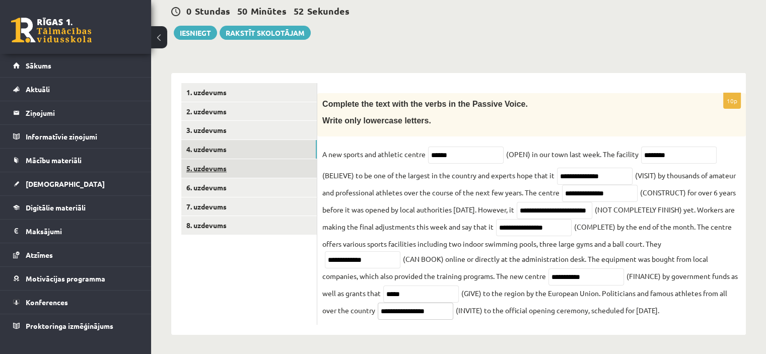
type input "**********"
click at [227, 169] on link "5. uzdevums" at bounding box center [249, 168] width 136 height 19
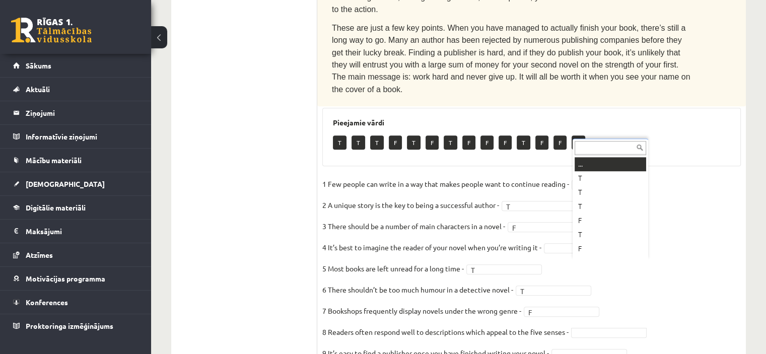
scroll to position [12, 0]
click at [633, 298] on fieldset "1 Few people can write in a way that makes people want to continue reading - F …" at bounding box center [532, 282] width 419 height 212
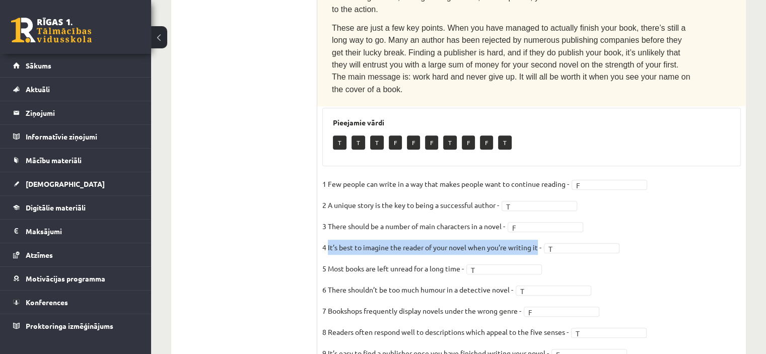
drag, startPoint x: 330, startPoint y: 177, endPoint x: 536, endPoint y: 183, distance: 206.7
click at [538, 240] on p "4 It’s best to imagine the reader of your novel when you’re writing it -" at bounding box center [432, 247] width 219 height 15
copy p "It’s best to imagine the reader of your novel when you’re writing it"
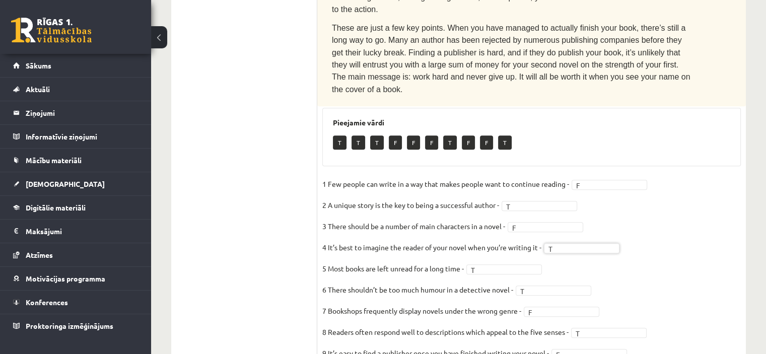
drag, startPoint x: 646, startPoint y: 166, endPoint x: 619, endPoint y: 206, distance: 48.4
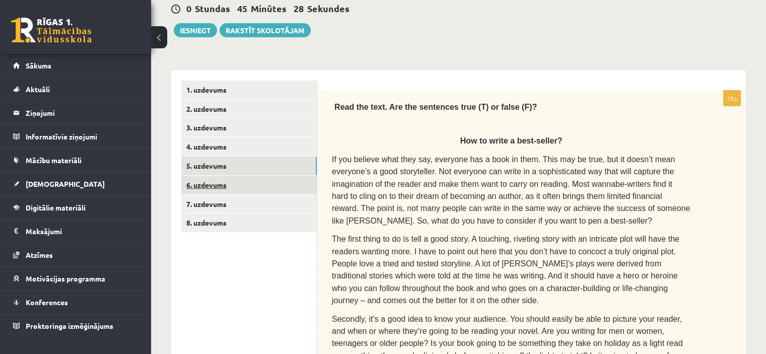
scroll to position [102, 0]
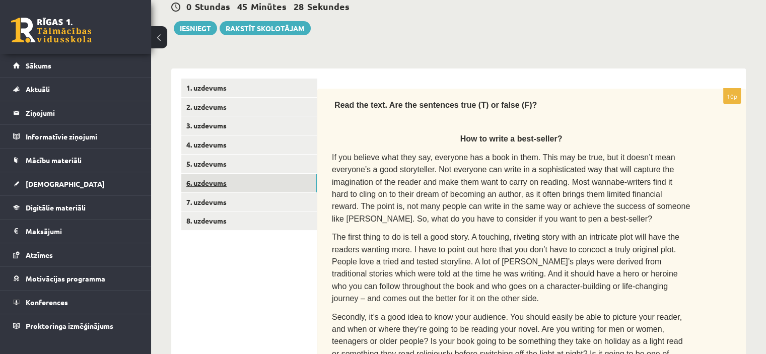
click at [205, 183] on link "6. uzdevums" at bounding box center [249, 183] width 136 height 19
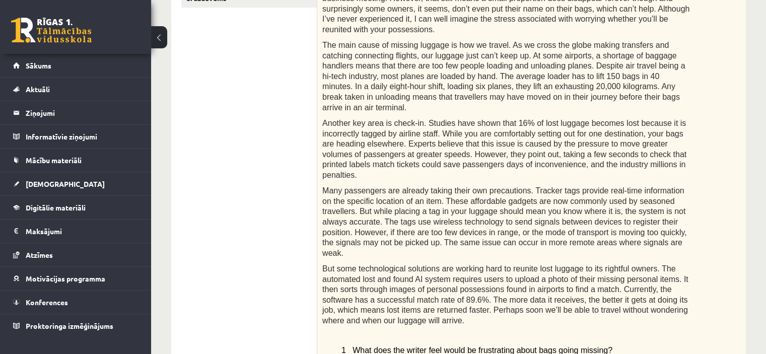
scroll to position [353, 0]
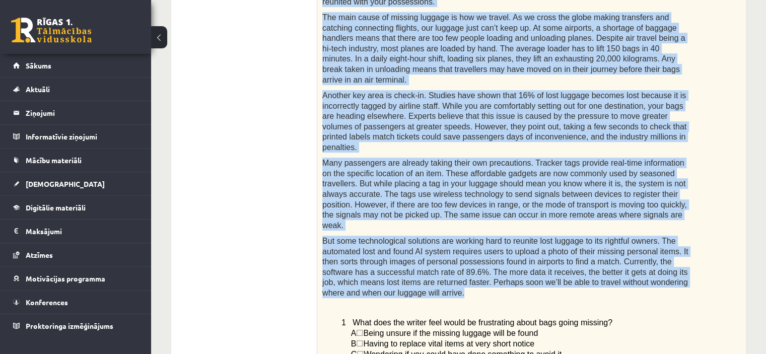
drag, startPoint x: 325, startPoint y: 64, endPoint x: 669, endPoint y: 231, distance: 382.7
click at [673, 233] on div "Read the article about lost luggage and choose the correct answer for each ques…" at bounding box center [531, 227] width 429 height 779
copy div "When travelling, we tend to take some of our most valued possessions. From prac…"
click at [542, 237] on span "But some technological solutions are working hard to reunite lost luggage to it…" at bounding box center [506, 267] width 366 height 60
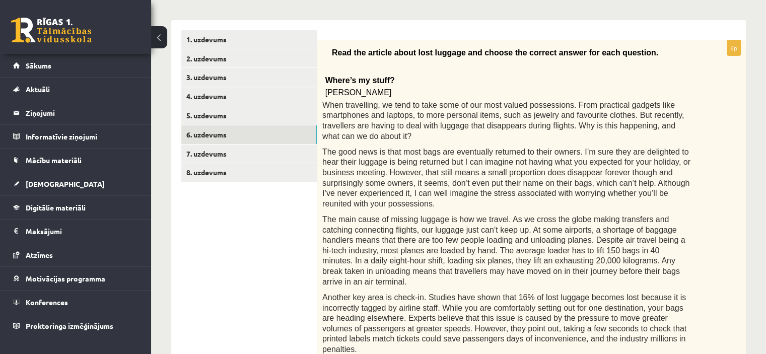
scroll to position [101, 0]
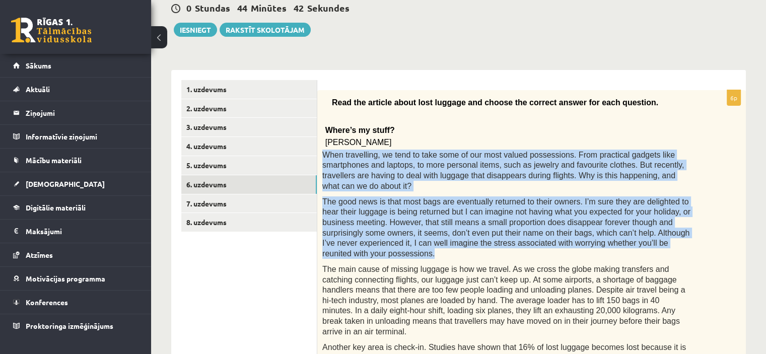
drag, startPoint x: 668, startPoint y: 230, endPoint x: 323, endPoint y: 152, distance: 353.9
copy div "When travelling, we tend to take some of our most valued possessions. From prac…"
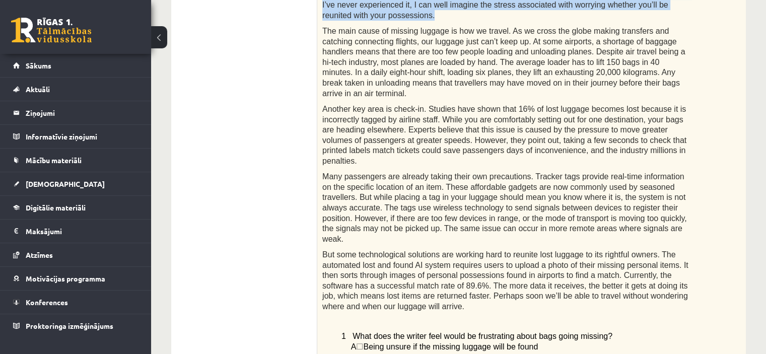
scroll to position [403, 0]
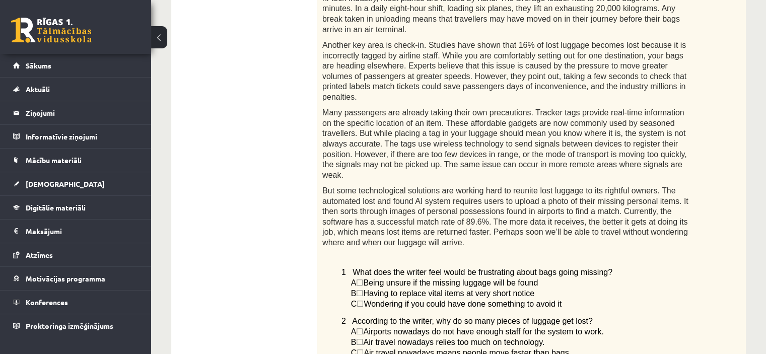
click at [595, 267] on p "1 What does the writer feel would be frustrating about bags going missing?" at bounding box center [516, 272] width 349 height 11
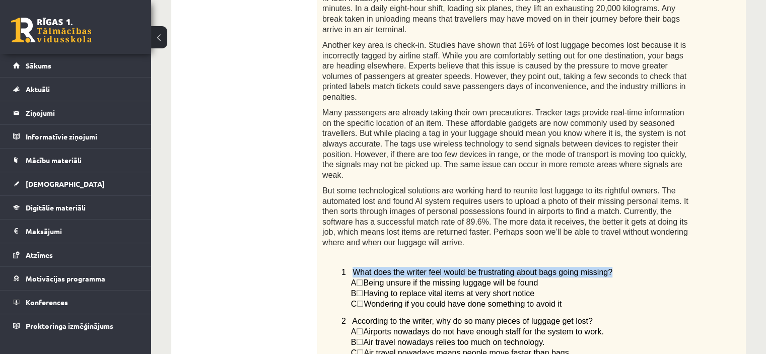
drag, startPoint x: 351, startPoint y: 205, endPoint x: 591, endPoint y: 211, distance: 239.9
click at [591, 267] on p "1 What does the writer feel would be frustrating about bags going missing?" at bounding box center [516, 272] width 349 height 11
copy span "What does the writer feel would be frustrating about bags going missing?"
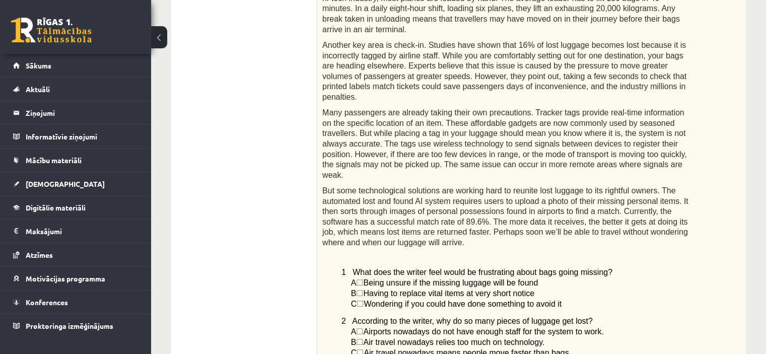
click at [384, 289] on span "Having to replace vital items at very short notice" at bounding box center [448, 293] width 171 height 9
drag, startPoint x: 554, startPoint y: 237, endPoint x: 365, endPoint y: 220, distance: 189.7
click at [365, 220] on div "Read the article about lost luggage and choose the correct answer for each ques…" at bounding box center [531, 177] width 429 height 779
click at [381, 279] on span "Being unsure if the missing luggage will be found" at bounding box center [450, 283] width 175 height 9
drag, startPoint x: 371, startPoint y: 223, endPoint x: 531, endPoint y: 222, distance: 159.7
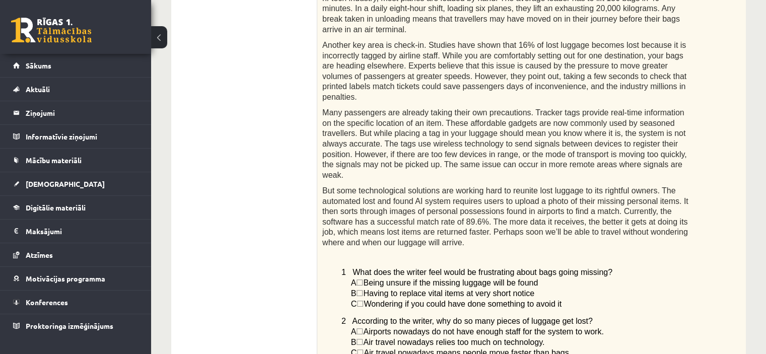
click at [531, 279] on span "Being unsure if the missing luggage will be found" at bounding box center [450, 283] width 175 height 9
copy span "Being unsure if the missing luggage will be found"
click at [391, 300] on span "Wondering if you could have done something to avoid it" at bounding box center [463, 304] width 198 height 9
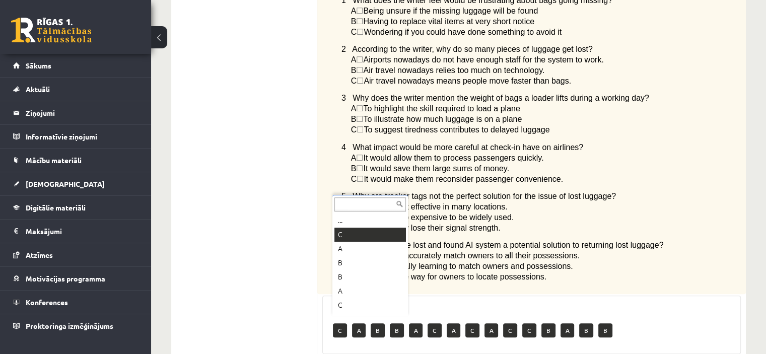
scroll to position [705, 0]
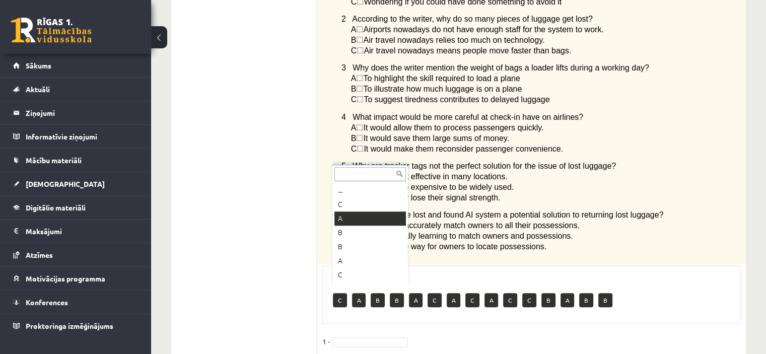
drag, startPoint x: 357, startPoint y: 214, endPoint x: 364, endPoint y: 218, distance: 7.9
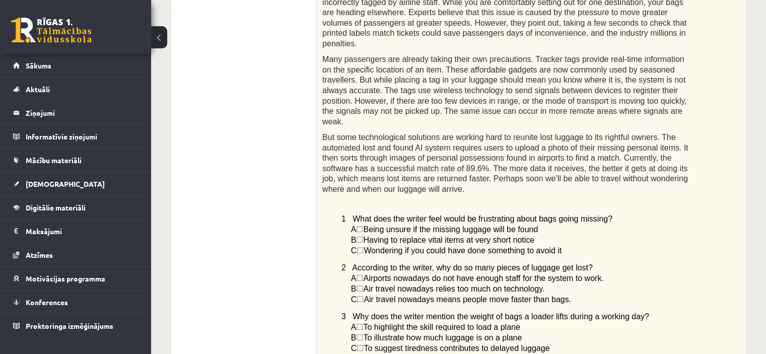
scroll to position [403, 0]
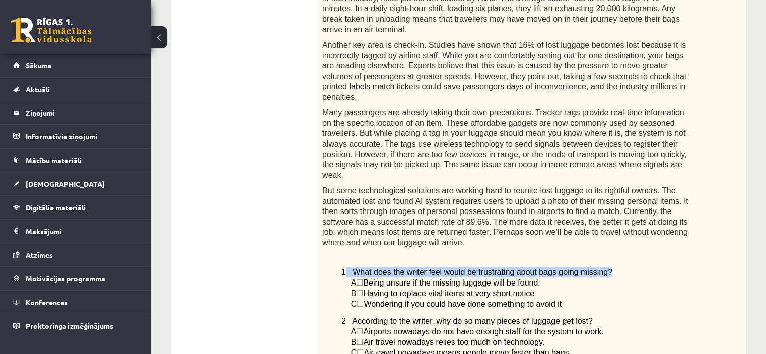
drag, startPoint x: 347, startPoint y: 204, endPoint x: 589, endPoint y: 200, distance: 241.9
click at [589, 200] on div "Read the article about lost luggage and choose the correct answer for each ques…" at bounding box center [531, 177] width 429 height 779
copy span "What does the writer feel would be frustrating about bags going missing?"
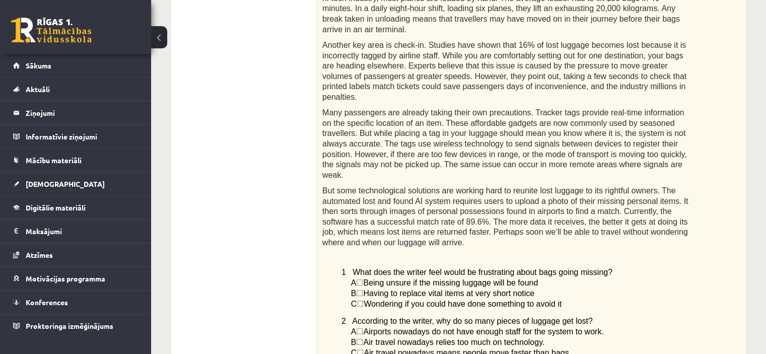
click at [446, 289] on span "Having to replace vital items at very short notice" at bounding box center [448, 293] width 171 height 9
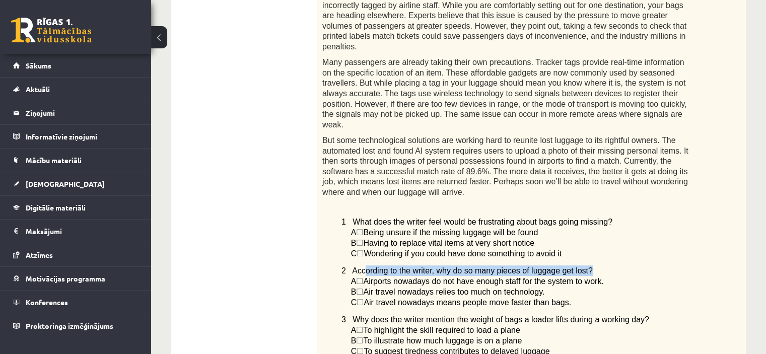
drag, startPoint x: 569, startPoint y: 205, endPoint x: 364, endPoint y: 202, distance: 205.1
click at [363, 202] on div "Read the article about lost luggage and choose the correct answer for each ques…" at bounding box center [531, 126] width 429 height 779
copy span "ording to the writer, why do so many pieces of luggage get lost?"
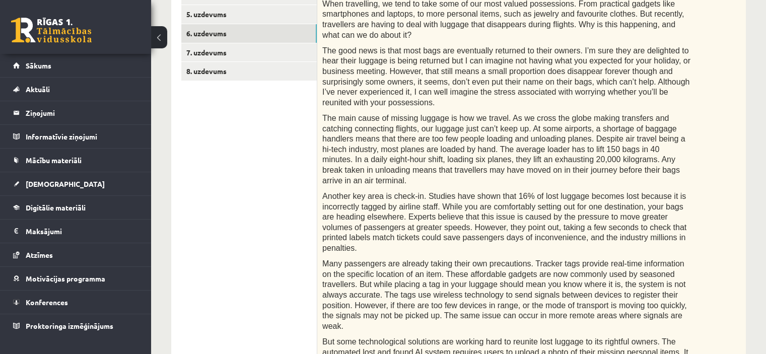
scroll to position [202, 0]
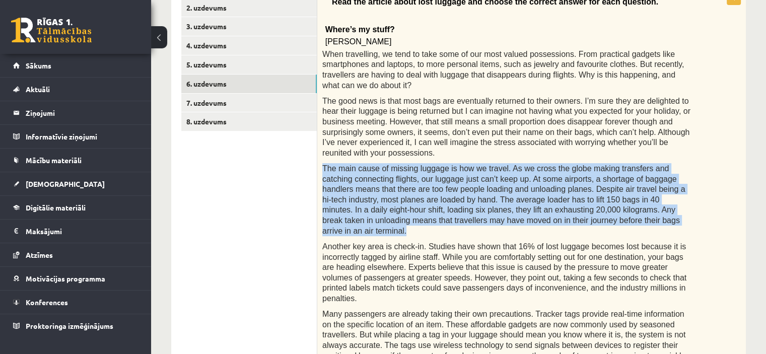
drag, startPoint x: 552, startPoint y: 200, endPoint x: 320, endPoint y: 151, distance: 236.4
copy span "The main cause of missing luggage is how we travel. As we cross the globe makin…"
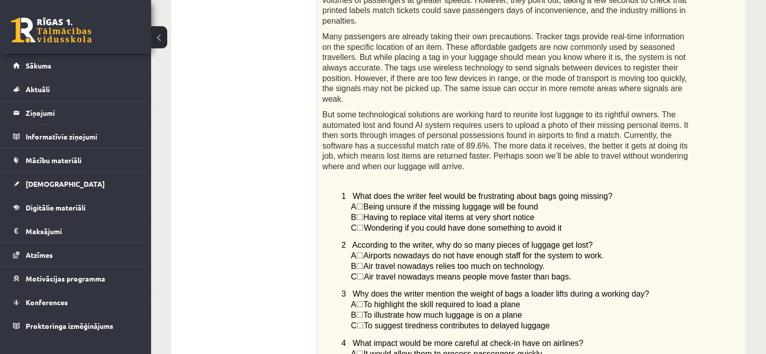
scroll to position [504, 0]
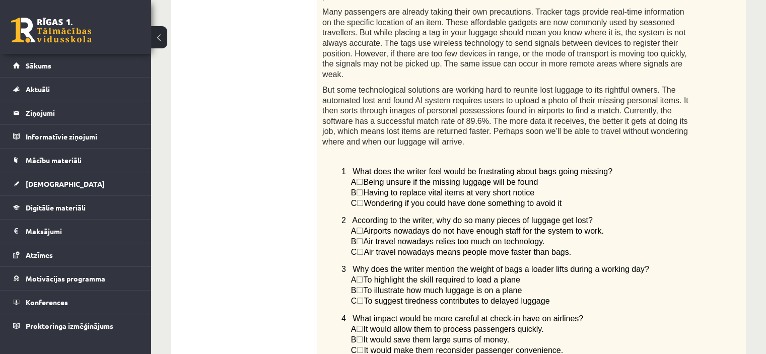
click at [363, 237] on span "☐" at bounding box center [359, 241] width 7 height 9
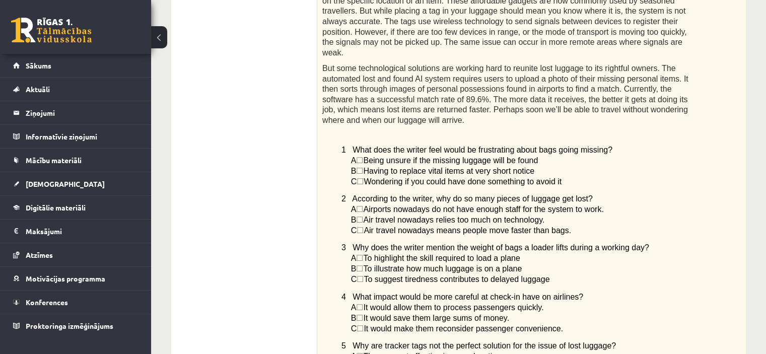
scroll to position [543, 0]
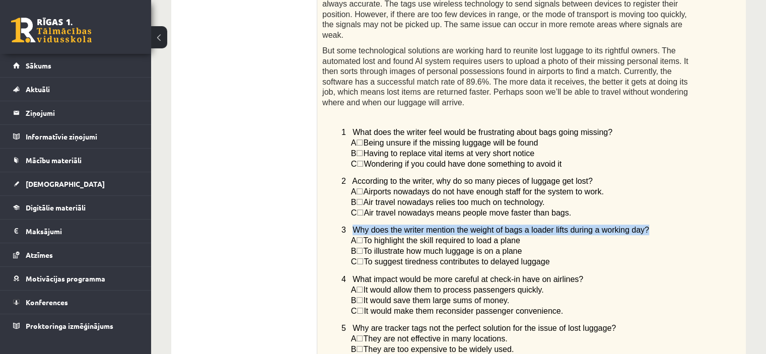
drag, startPoint x: 627, startPoint y: 171, endPoint x: 353, endPoint y: 163, distance: 274.7
click at [352, 163] on div "Read the article about lost luggage and choose the correct answer for each ques…" at bounding box center [531, 37] width 429 height 779
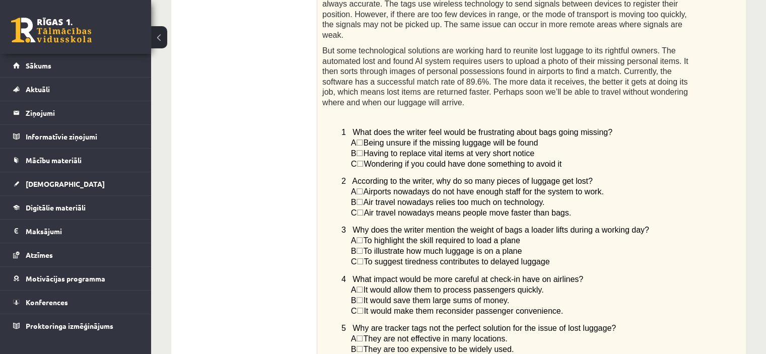
click at [406, 247] on span "To illustrate how much luggage is on a plane" at bounding box center [442, 251] width 159 height 9
drag, startPoint x: 544, startPoint y: 204, endPoint x: 375, endPoint y: 205, distance: 168.3
click at [372, 256] on p "C ☐  To suggest tiredness contributes to delayed luggage" at bounding box center [521, 261] width 340 height 11
drag, startPoint x: 372, startPoint y: 188, endPoint x: 528, endPoint y: 197, distance: 155.4
click at [528, 246] on p "B ☐  To illustrate how much luggage is on a plane" at bounding box center [521, 251] width 340 height 11
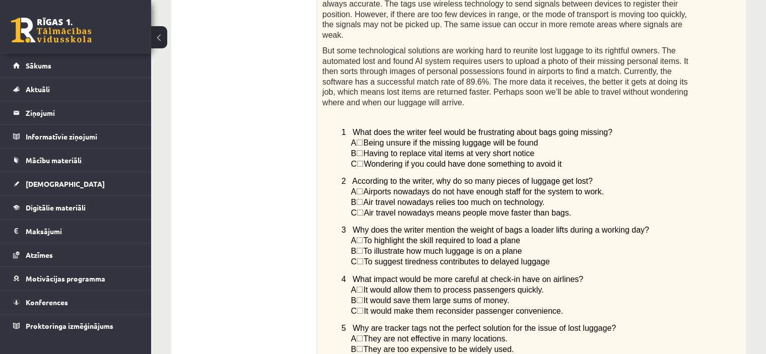
drag, startPoint x: 522, startPoint y: 179, endPoint x: 371, endPoint y: 176, distance: 150.7
click at [371, 235] on p "A ☐  To highlight the skill required to load a plane" at bounding box center [521, 240] width 340 height 11
click at [356, 257] on span "C" at bounding box center [354, 261] width 6 height 9
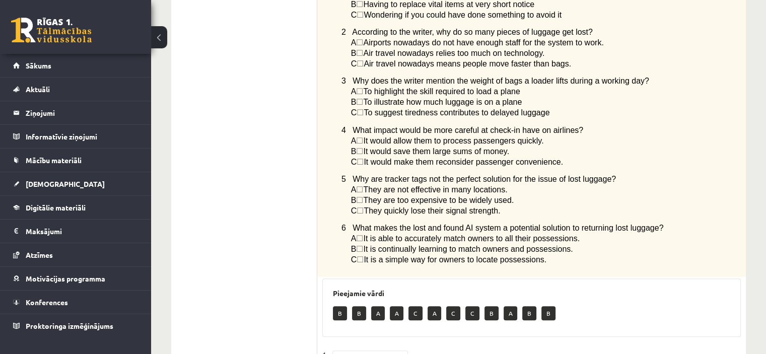
scroll to position [594, 0]
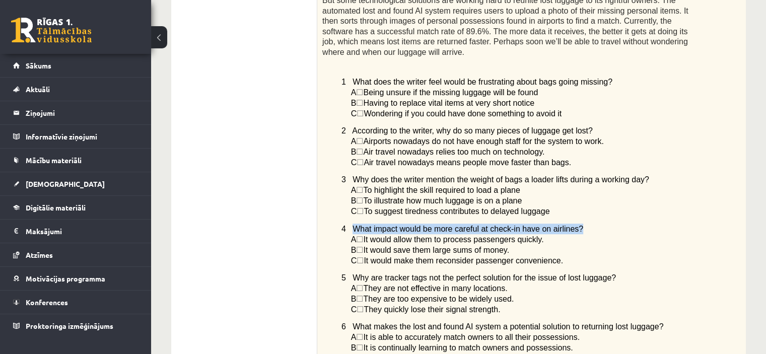
drag, startPoint x: 567, startPoint y: 169, endPoint x: 351, endPoint y: 164, distance: 216.2
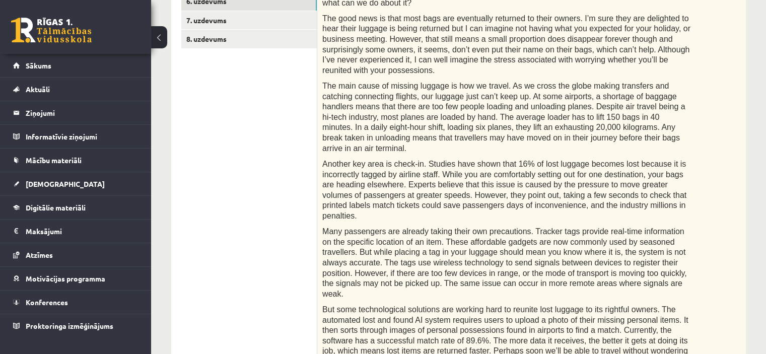
scroll to position [241, 0]
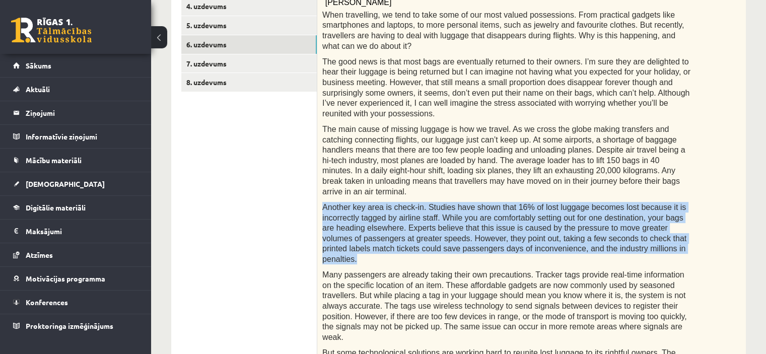
drag, startPoint x: 583, startPoint y: 215, endPoint x: 325, endPoint y: 174, distance: 261.2
click at [325, 202] on p "Another key area is check-in. Studies have shown that 16% of lost luggage becom…" at bounding box center [507, 233] width 368 height 62
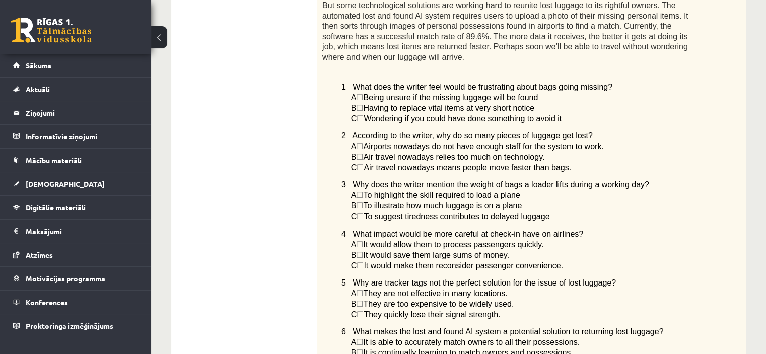
scroll to position [605, 0]
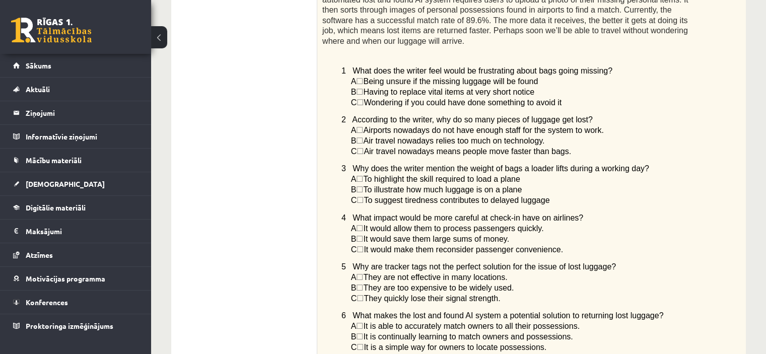
drag, startPoint x: 537, startPoint y: 171, endPoint x: 373, endPoint y: 175, distance: 163.8
click at [373, 223] on p "A ☐  It would allow them to process passengers quickly." at bounding box center [521, 228] width 340 height 11
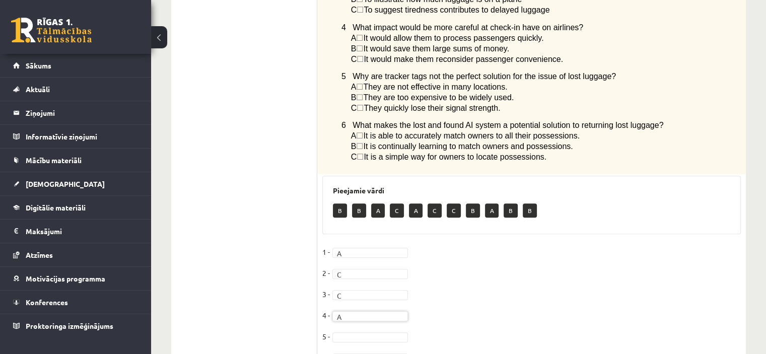
scroll to position [694, 0]
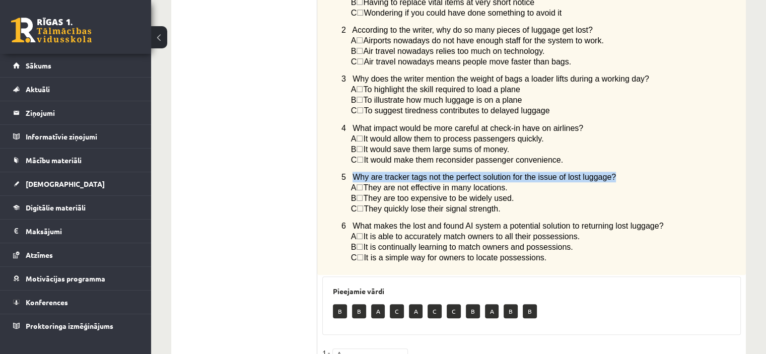
drag, startPoint x: 352, startPoint y: 120, endPoint x: 595, endPoint y: 118, distance: 242.9
click at [595, 172] on p "5 Why are tracker tags not the perfect solution for the issue of lost luggage?" at bounding box center [516, 177] width 349 height 11
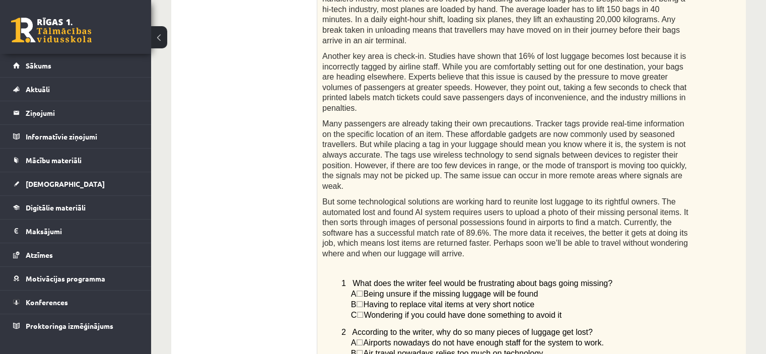
scroll to position [291, 0]
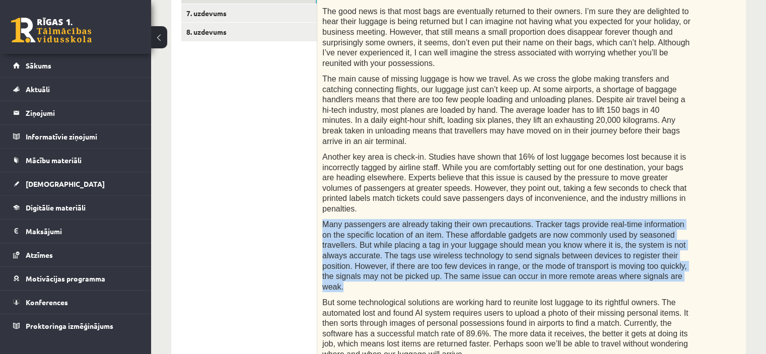
drag, startPoint x: 334, startPoint y: 179, endPoint x: 526, endPoint y: 235, distance: 200.6
click at [526, 235] on div "Read the article about lost luggage and choose the correct answer for each ques…" at bounding box center [531, 289] width 429 height 779
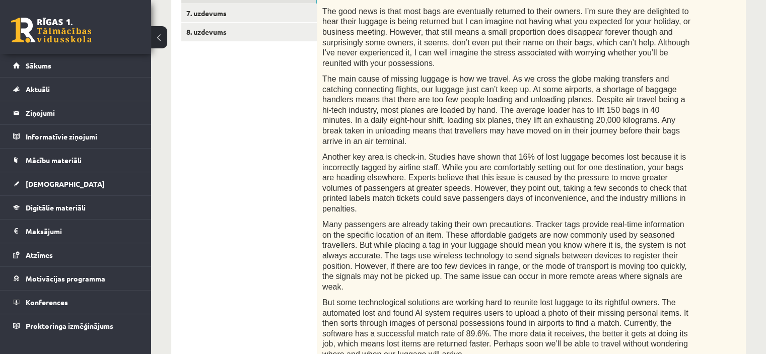
click at [438, 298] on span "But some technological solutions are working hard to reunite lost luggage to it…" at bounding box center [506, 328] width 366 height 60
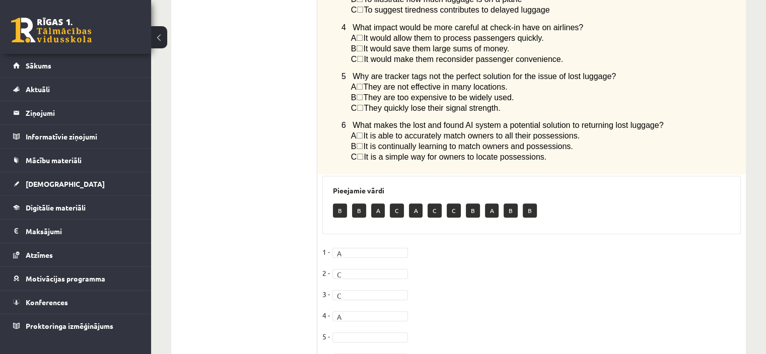
scroll to position [644, 0]
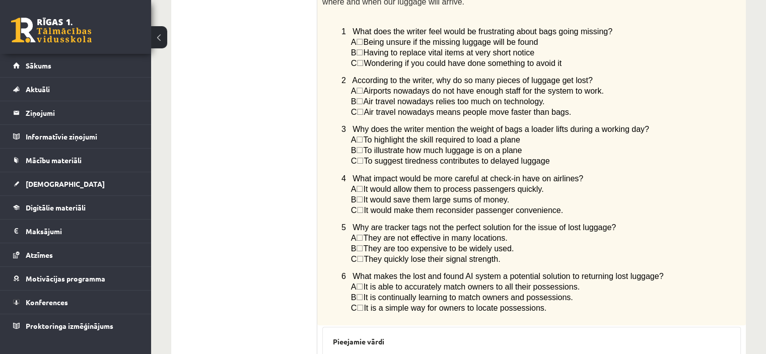
drag, startPoint x: 506, startPoint y: 182, endPoint x: 373, endPoint y: 177, distance: 133.1
click at [373, 233] on p "A ☐  They are not effective in many locations." at bounding box center [521, 238] width 340 height 11
click at [377, 244] on span "They are too expensive to be widely used." at bounding box center [438, 248] width 151 height 9
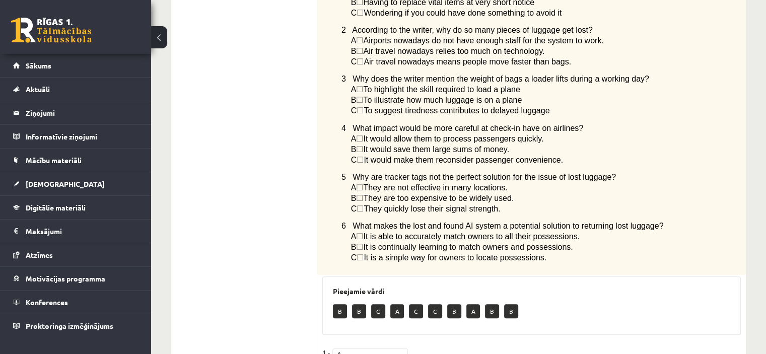
scroll to position [594, 0]
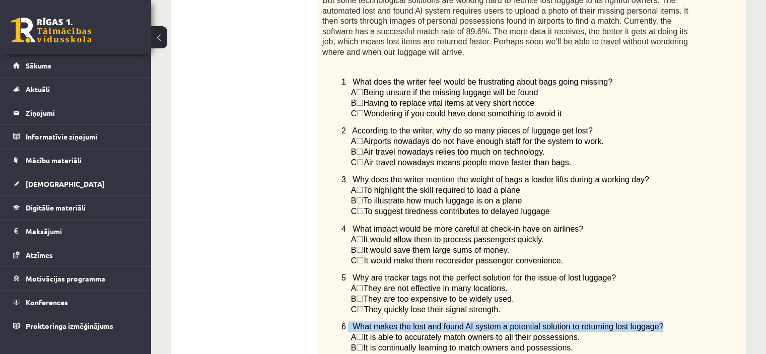
drag, startPoint x: 386, startPoint y: 272, endPoint x: 635, endPoint y: 274, distance: 249.4
click at [635, 323] on span "6 What makes the lost and found AI system a potential solution to returning los…" at bounding box center [503, 327] width 323 height 9
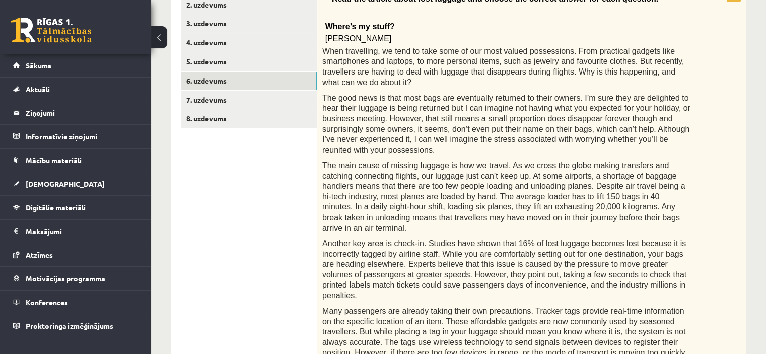
scroll to position [291, 0]
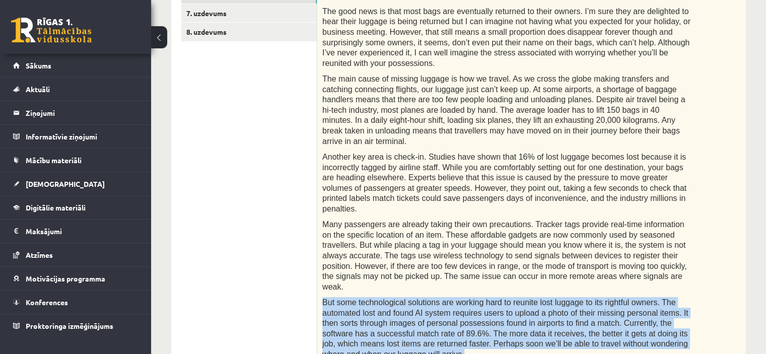
drag, startPoint x: 671, startPoint y: 294, endPoint x: 323, endPoint y: 248, distance: 351.6
click at [323, 297] on p "But some technological solutions are working hard to reunite lost luggage to it…" at bounding box center [507, 328] width 368 height 62
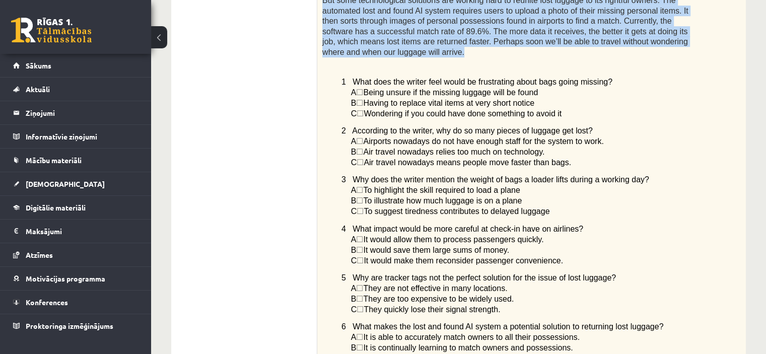
scroll to position [694, 0]
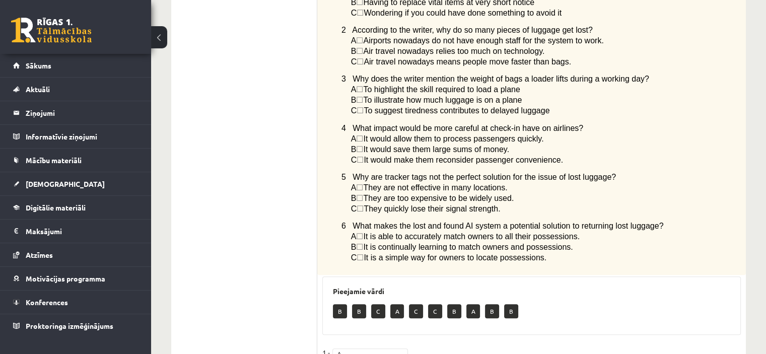
drag, startPoint x: 566, startPoint y: 197, endPoint x: 373, endPoint y: 189, distance: 193.2
click at [373, 242] on p "B ☐  It is continually learning to match owners and possessions." at bounding box center [521, 247] width 340 height 11
drag, startPoint x: 493, startPoint y: 135, endPoint x: 408, endPoint y: 200, distance: 107.1
click at [489, 182] on p "A ☐  They are not effective in many locations." at bounding box center [521, 187] width 340 height 11
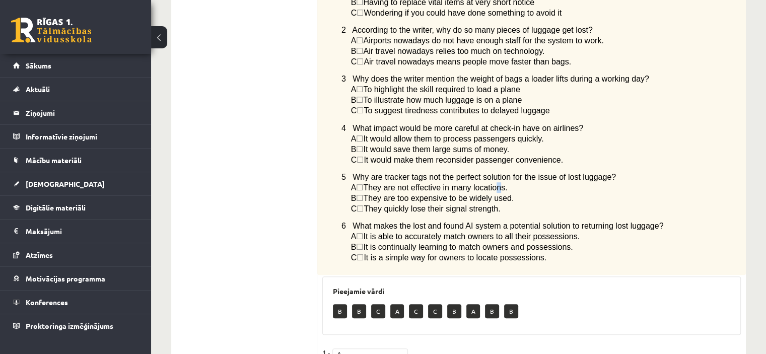
drag, startPoint x: 569, startPoint y: 195, endPoint x: 373, endPoint y: 189, distance: 195.6
click at [373, 242] on p "B ☐  It is continually learning to match owners and possessions." at bounding box center [521, 247] width 340 height 11
drag, startPoint x: 510, startPoint y: 141, endPoint x: 514, endPoint y: 211, distance: 70.7
click at [509, 193] on p "B ☐  They are too expensive to be widely used." at bounding box center [521, 198] width 340 height 11
drag, startPoint x: 511, startPoint y: 195, endPoint x: 372, endPoint y: 199, distance: 138.7
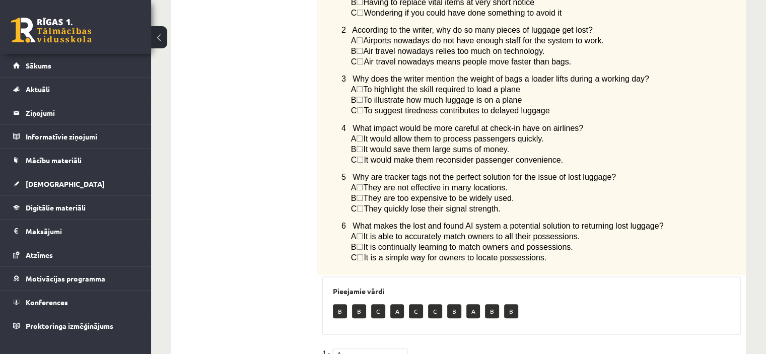
click at [372, 242] on p "B ☐  It is continually learning to match owners and possessions." at bounding box center [521, 247] width 340 height 11
drag, startPoint x: 572, startPoint y: 184, endPoint x: 372, endPoint y: 177, distance: 199.7
click at [372, 231] on p "A ☐  It is able to accurately match owners to all their possessions." at bounding box center [521, 236] width 340 height 11
drag, startPoint x: 545, startPoint y: 207, endPoint x: 371, endPoint y: 209, distance: 173.9
click at [371, 252] on p "C ☐  It is a simple way for owners to locate possessions." at bounding box center [521, 257] width 340 height 11
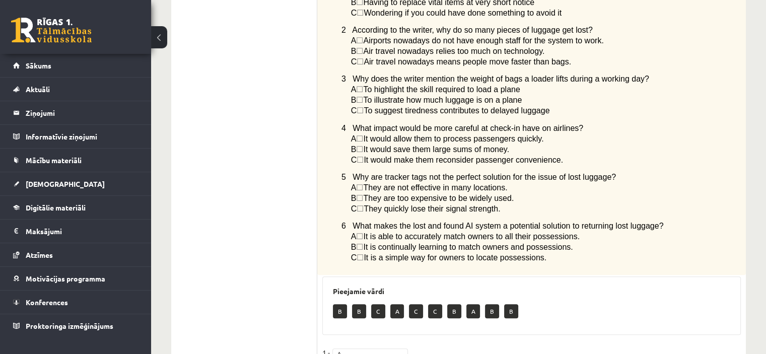
click at [577, 242] on p "B ☐  It is continually learning to match owners and possessions." at bounding box center [521, 247] width 340 height 11
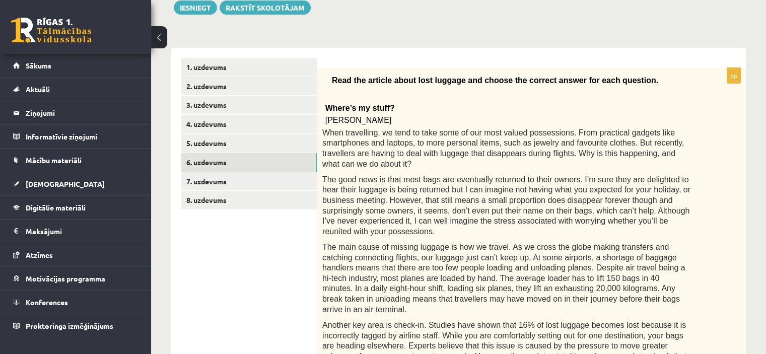
scroll to position [39, 0]
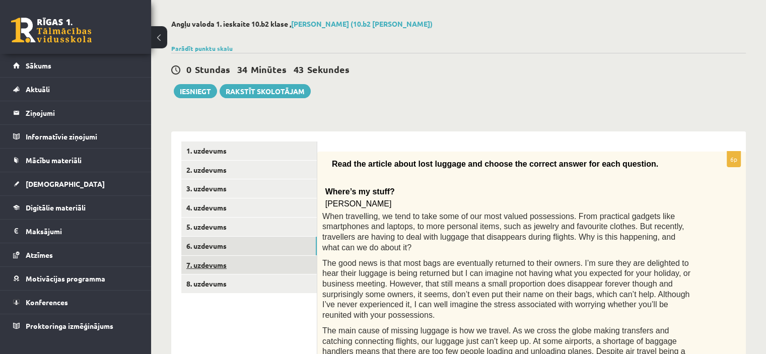
drag, startPoint x: 205, startPoint y: 264, endPoint x: 245, endPoint y: 257, distance: 40.3
click at [206, 264] on link "7. uzdevums" at bounding box center [249, 265] width 136 height 19
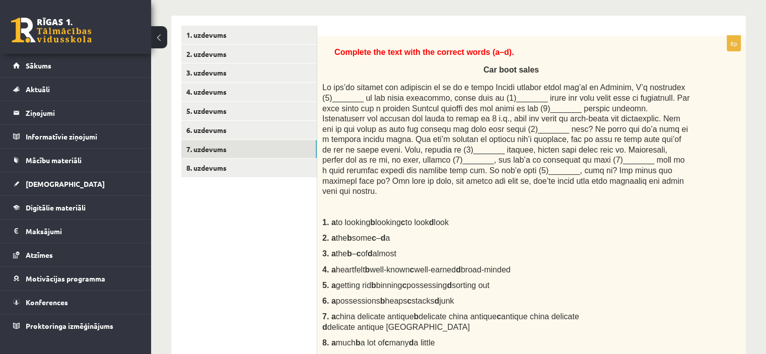
scroll to position [140, 0]
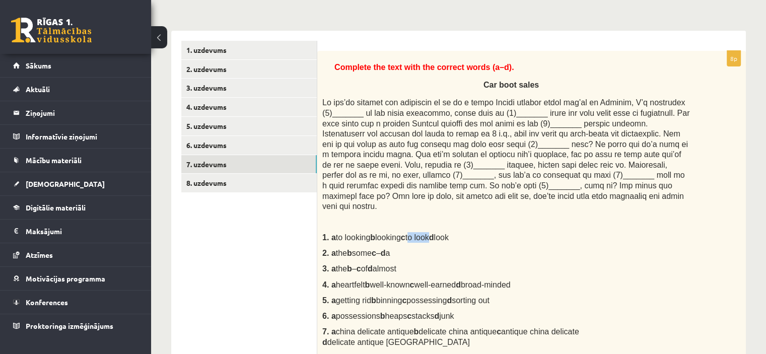
drag, startPoint x: 415, startPoint y: 228, endPoint x: 434, endPoint y: 229, distance: 18.7
click at [434, 233] on span "to looking b looking c to look d look" at bounding box center [392, 237] width 113 height 9
click at [509, 112] on span at bounding box center [506, 154] width 367 height 112
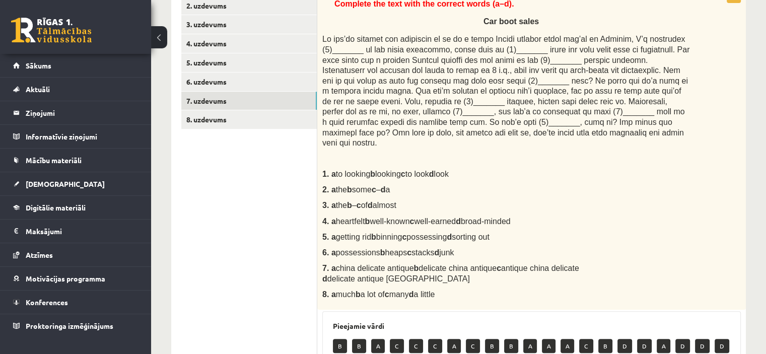
scroll to position [190, 0]
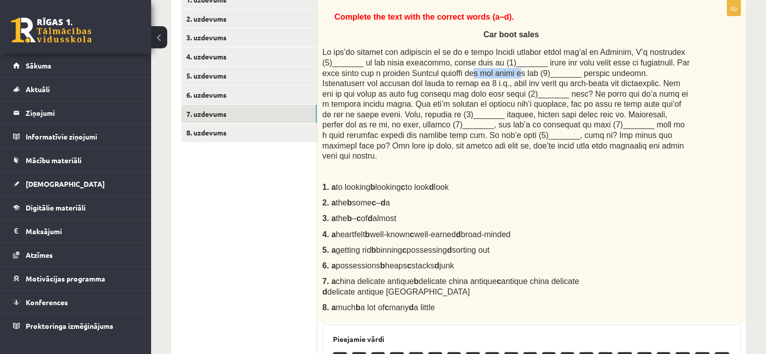
drag, startPoint x: 449, startPoint y: 75, endPoint x: 488, endPoint y: 73, distance: 38.8
click at [488, 73] on span at bounding box center [506, 104] width 367 height 112
click at [506, 89] on span at bounding box center [506, 104] width 367 height 112
drag, startPoint x: 472, startPoint y: 76, endPoint x: 515, endPoint y: 85, distance: 44.2
click at [520, 72] on span at bounding box center [506, 104] width 367 height 112
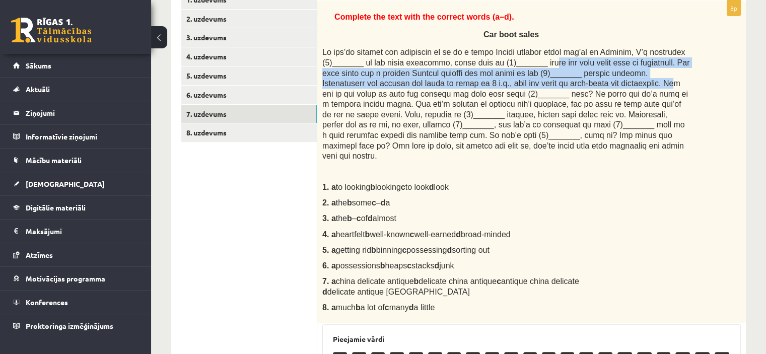
drag, startPoint x: 539, startPoint y: 67, endPoint x: 565, endPoint y: 78, distance: 28.9
click at [565, 78] on span at bounding box center [506, 104] width 367 height 112
click at [582, 74] on span at bounding box center [506, 104] width 367 height 112
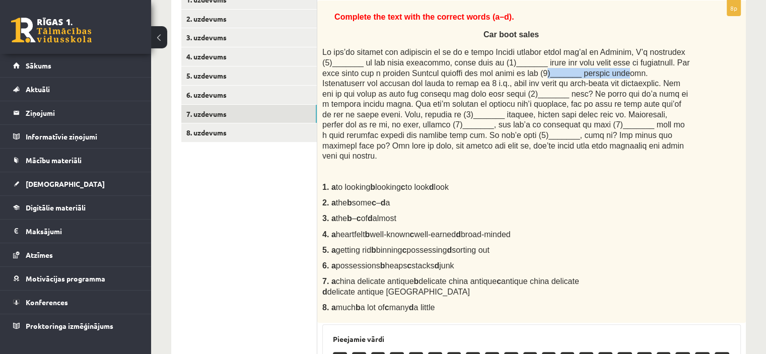
drag, startPoint x: 585, startPoint y: 74, endPoint x: 510, endPoint y: 74, distance: 74.6
click at [510, 74] on span at bounding box center [506, 104] width 367 height 112
click at [518, 77] on p at bounding box center [507, 104] width 368 height 114
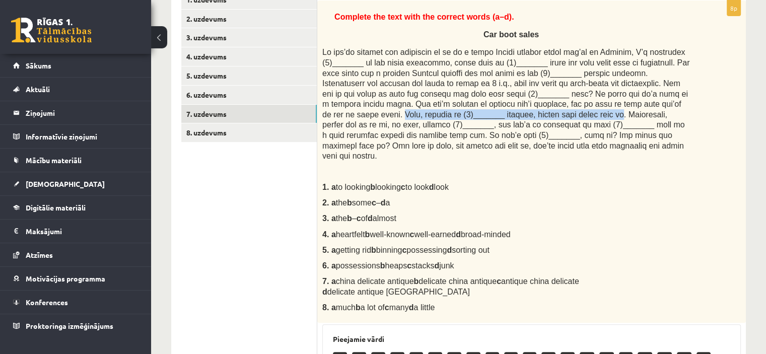
drag, startPoint x: 620, startPoint y: 103, endPoint x: 437, endPoint y: 113, distance: 182.7
click at [437, 113] on span at bounding box center [506, 104] width 367 height 112
click at [516, 127] on span at bounding box center [506, 104] width 367 height 112
click at [612, 105] on span at bounding box center [506, 104] width 367 height 112
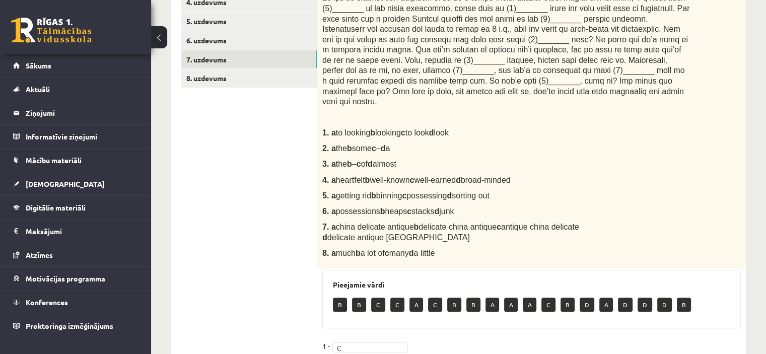
scroll to position [220, 0]
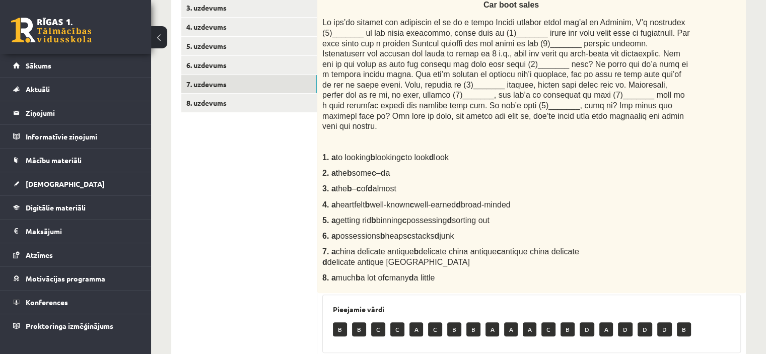
drag, startPoint x: 405, startPoint y: 226, endPoint x: 386, endPoint y: 217, distance: 21.2
click at [386, 217] on div "Complete the text with the correct words (a–d). Car boot sales 1. a to looking …" at bounding box center [531, 132] width 429 height 323
drag, startPoint x: 437, startPoint y: 223, endPoint x: 417, endPoint y: 228, distance: 20.8
click at [417, 232] on span "possessions b heaps c stacks d junk" at bounding box center [395, 236] width 118 height 9
drag, startPoint x: 444, startPoint y: 83, endPoint x: 457, endPoint y: 83, distance: 13.1
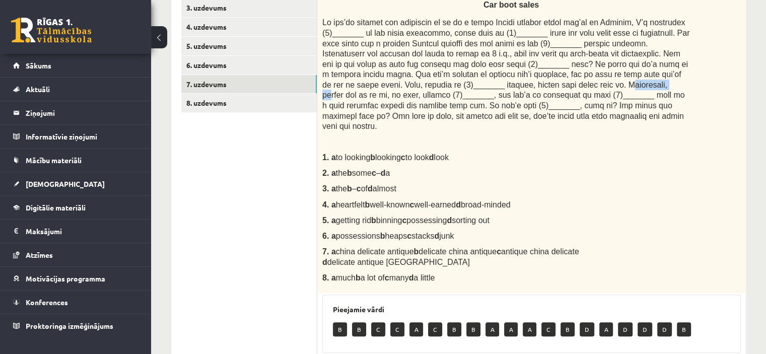
click at [486, 85] on span at bounding box center [506, 74] width 367 height 112
drag, startPoint x: 442, startPoint y: 85, endPoint x: 584, endPoint y: 87, distance: 142.1
click at [584, 87] on span at bounding box center [506, 74] width 367 height 112
click at [396, 232] on span "possessions b heaps c stacks d junk" at bounding box center [395, 236] width 118 height 9
drag, startPoint x: 387, startPoint y: 224, endPoint x: 404, endPoint y: 223, distance: 16.6
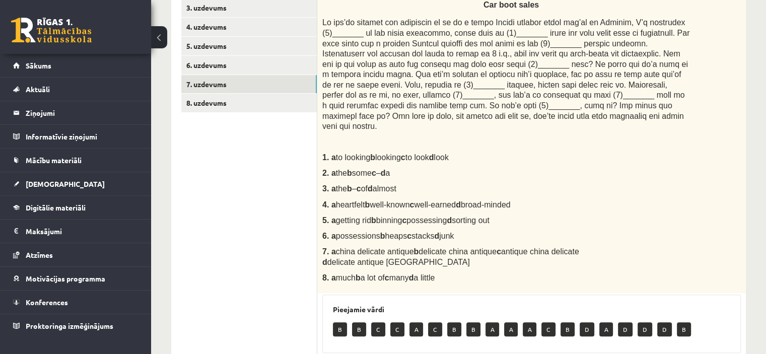
click at [404, 232] on span "possessions b heaps c stacks d junk" at bounding box center [395, 236] width 118 height 9
drag, startPoint x: 406, startPoint y: 225, endPoint x: 389, endPoint y: 226, distance: 16.6
click at [389, 232] on span "possessions b heaps c stacks d junk" at bounding box center [395, 236] width 118 height 9
drag, startPoint x: 416, startPoint y: 223, endPoint x: 435, endPoint y: 227, distance: 19.6
click at [435, 232] on span "possessions b heaps c stacks d junk" at bounding box center [395, 236] width 118 height 9
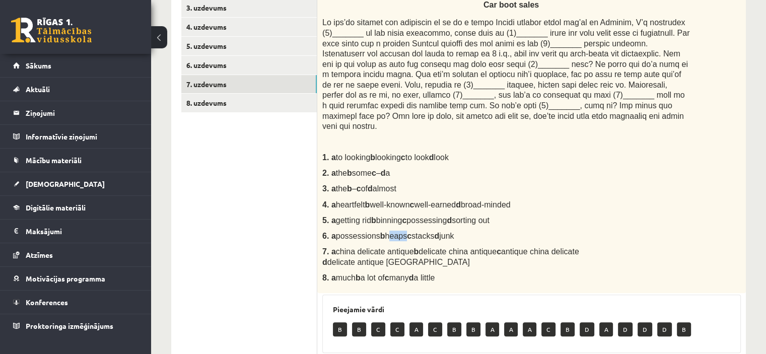
drag, startPoint x: 377, startPoint y: 224, endPoint x: 338, endPoint y: 225, distance: 38.8
click at [338, 232] on span "possessions b heaps c stacks d junk" at bounding box center [395, 236] width 118 height 9
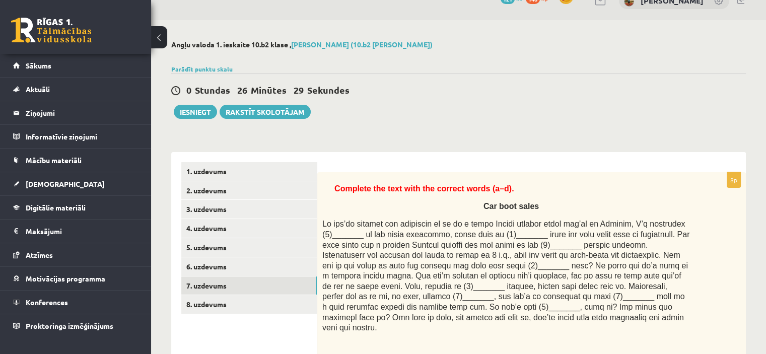
scroll to position [119, 0]
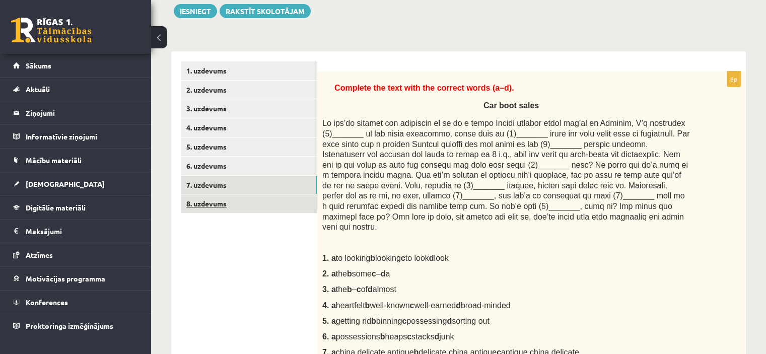
click at [272, 205] on link "8. uzdevums" at bounding box center [249, 204] width 136 height 19
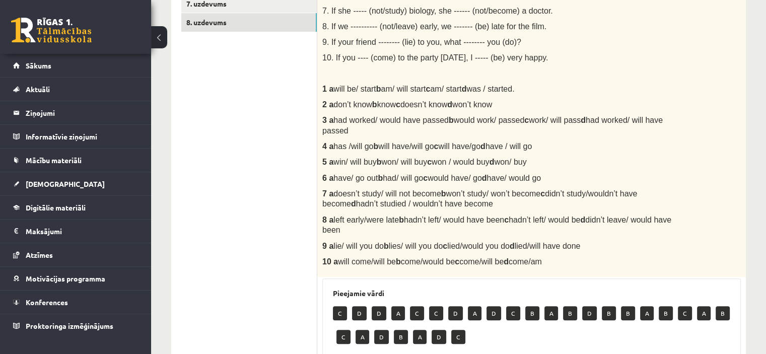
scroll to position [150, 0]
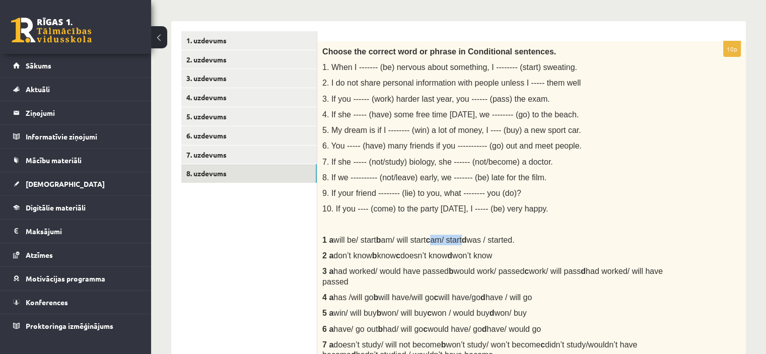
drag, startPoint x: 437, startPoint y: 238, endPoint x: 471, endPoint y: 239, distance: 33.8
click at [471, 239] on span "will be/ start b am/ will start c am/ start d was / started." at bounding box center [424, 240] width 181 height 9
drag, startPoint x: 387, startPoint y: 240, endPoint x: 397, endPoint y: 238, distance: 10.4
click at [397, 238] on span "will be/ start b am/ will start c am/ start d was / started." at bounding box center [424, 240] width 181 height 9
drag, startPoint x: 454, startPoint y: 239, endPoint x: 472, endPoint y: 238, distance: 18.1
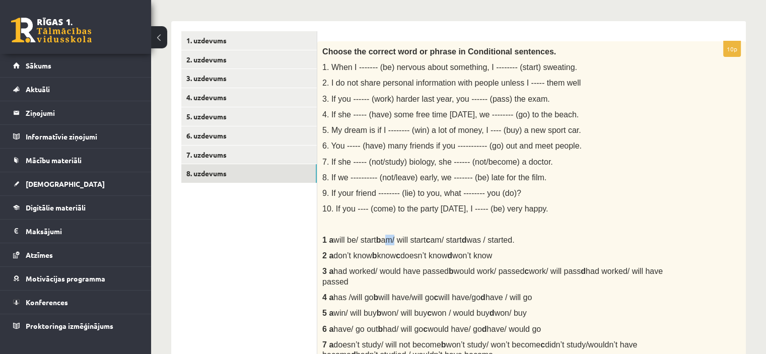
click at [472, 238] on span "will be/ start b am/ will start c am/ start d was / started." at bounding box center [424, 240] width 181 height 9
click at [369, 90] on div "Choose the correct word or phrase in Conditional sentences. 1. When I ------- (…" at bounding box center [531, 234] width 429 height 387
drag, startPoint x: 381, startPoint y: 252, endPoint x: 402, endPoint y: 255, distance: 21.5
click at [402, 255] on span "don’t know b know c doesn’t know d won’t know" at bounding box center [413, 255] width 159 height 9
drag, startPoint x: 327, startPoint y: 97, endPoint x: 556, endPoint y: 100, distance: 229.3
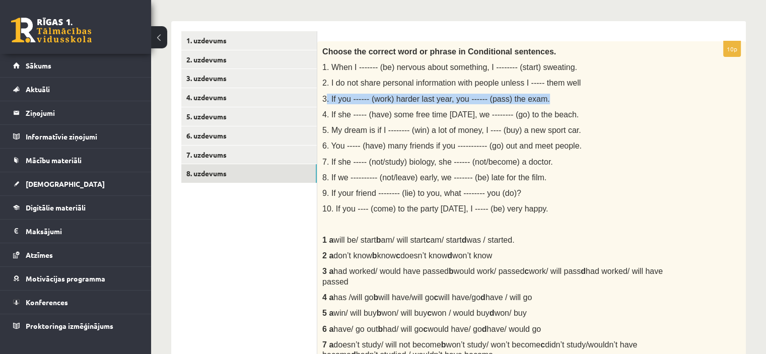
click at [556, 100] on p "3. If you ------ (work) harder last year, you ------ (pass) the exam." at bounding box center [507, 99] width 368 height 11
drag, startPoint x: 443, startPoint y: 272, endPoint x: 512, endPoint y: 267, distance: 68.7
click at [512, 267] on span "had worked/ would have passed b would work/ passed c work/ will pass d had work…" at bounding box center [493, 276] width 341 height 19
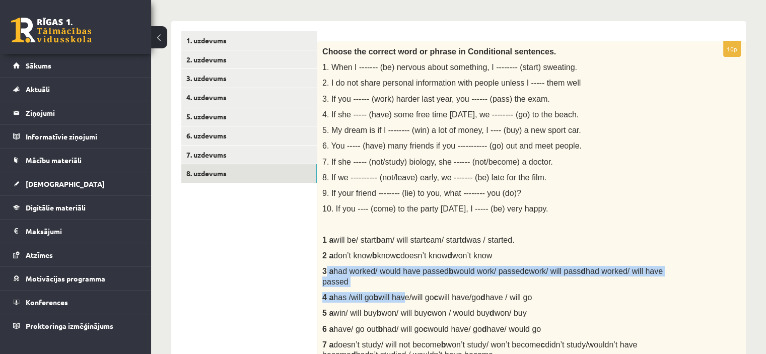
drag, startPoint x: 325, startPoint y: 269, endPoint x: 405, endPoint y: 276, distance: 80.5
click at [405, 276] on div "Choose the correct word or phrase in Conditional sentences. 1. When I ------- (…" at bounding box center [531, 234] width 429 height 387
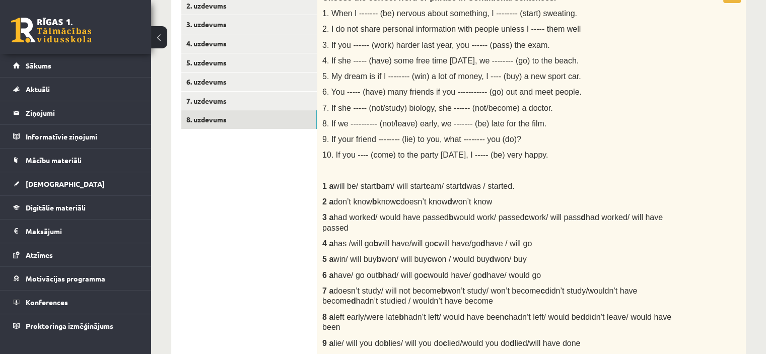
scroll to position [250, 0]
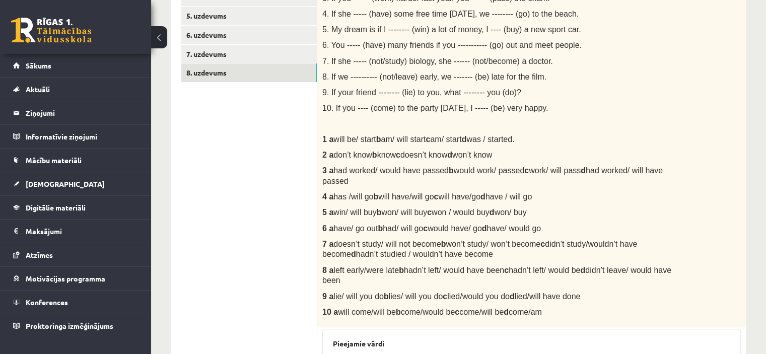
drag, startPoint x: 329, startPoint y: 184, endPoint x: 371, endPoint y: 185, distance: 42.3
click at [371, 193] on span "4 a has /will go b will have/will go c will have/go d have / will go" at bounding box center [428, 197] width 210 height 8
drag, startPoint x: 388, startPoint y: 188, endPoint x: 395, endPoint y: 187, distance: 7.7
click at [395, 192] on span "has /will go b will have/will go c will have/go d have / will go" at bounding box center [433, 196] width 199 height 9
drag, startPoint x: 385, startPoint y: 184, endPoint x: 413, endPoint y: 184, distance: 28.2
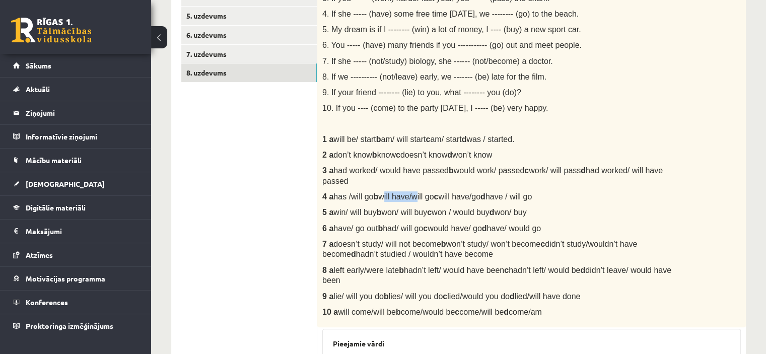
click at [413, 192] on span "has /will go b will have/will go c will have/go d have / will go" at bounding box center [433, 196] width 199 height 9
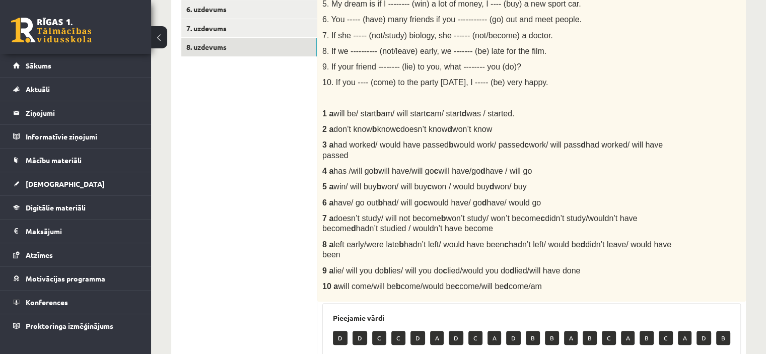
scroll to position [275, 0]
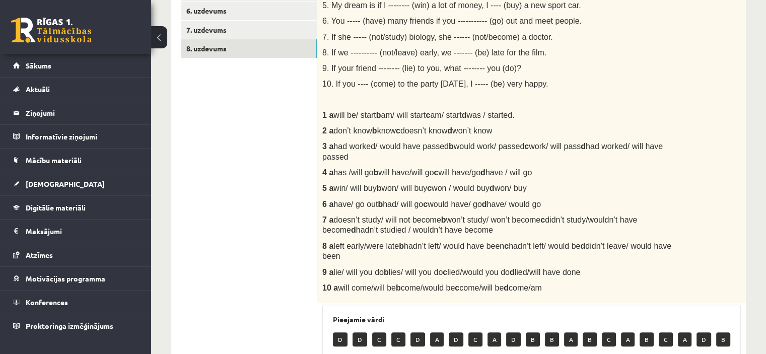
drag, startPoint x: 335, startPoint y: 176, endPoint x: 375, endPoint y: 175, distance: 39.8
click at [375, 184] on span "win/ will buy b won/ will buy c won / would buy d won/ buy" at bounding box center [430, 188] width 193 height 9
drag, startPoint x: 383, startPoint y: 177, endPoint x: 405, endPoint y: 176, distance: 22.2
click at [405, 184] on span "win/ will buy b won/ will buy c won / would buy d won/ buy" at bounding box center [430, 188] width 193 height 9
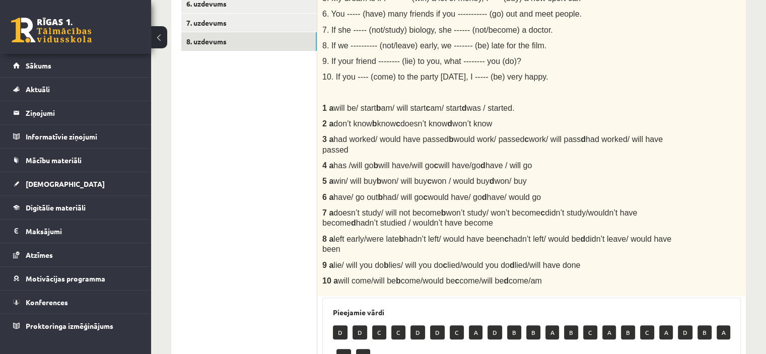
scroll to position [286, 0]
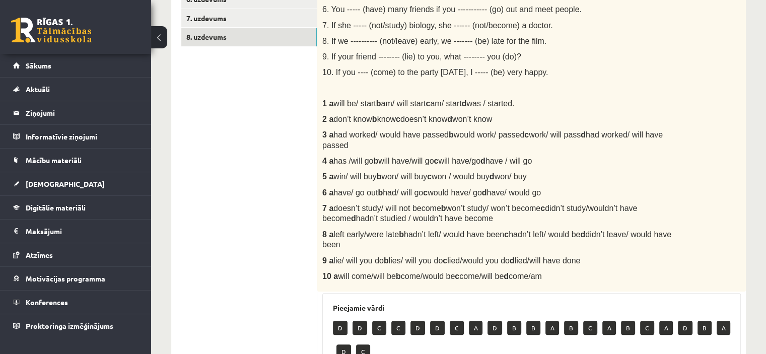
drag, startPoint x: 437, startPoint y: 181, endPoint x: 486, endPoint y: 181, distance: 48.9
click at [486, 188] on span "have/ go out b had/ will go c would have/ go d have/ would go" at bounding box center [438, 192] width 208 height 9
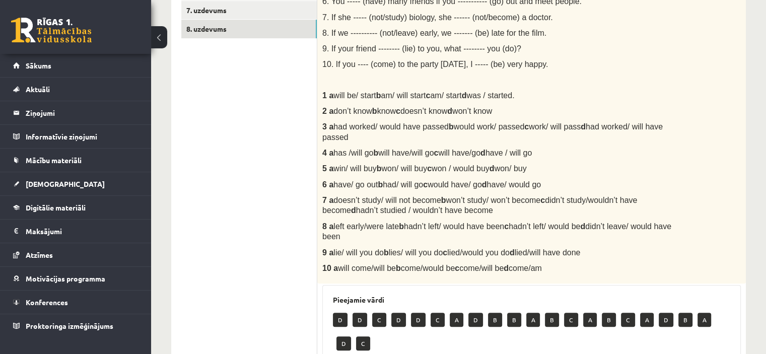
scroll to position [297, 0]
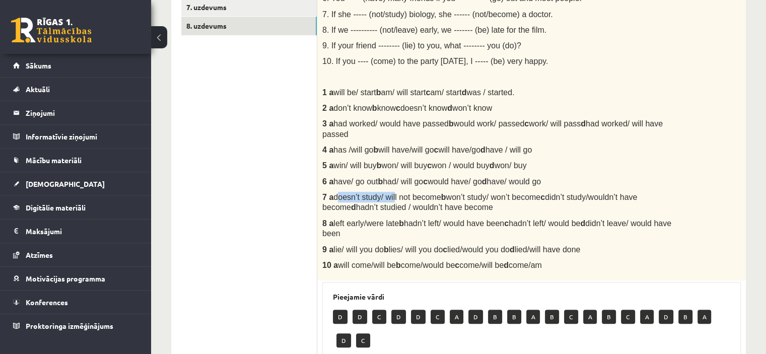
drag, startPoint x: 336, startPoint y: 185, endPoint x: 391, endPoint y: 177, distance: 56.0
click at [391, 177] on div "Choose the correct word or phrase in Conditional sentences. 1. When I ------- (…" at bounding box center [531, 87] width 429 height 387
drag, startPoint x: 448, startPoint y: 184, endPoint x: 532, endPoint y: 180, distance: 84.3
click at [532, 180] on div "Choose the correct word or phrase in Conditional sentences. 1. When I ------- (…" at bounding box center [531, 87] width 429 height 387
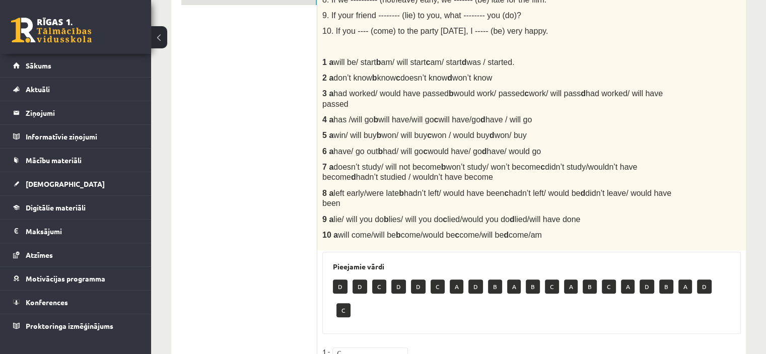
scroll to position [277, 0]
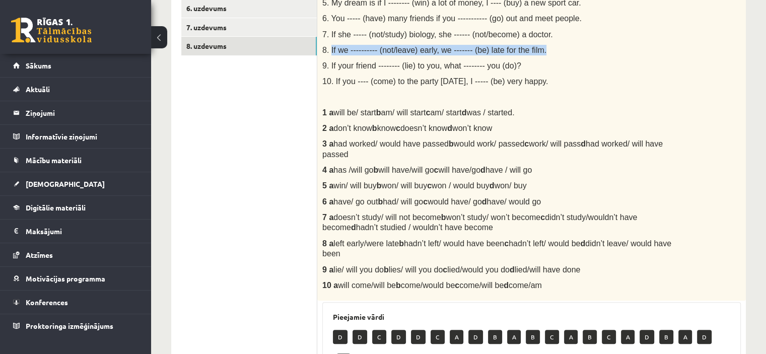
drag, startPoint x: 331, startPoint y: 50, endPoint x: 537, endPoint y: 47, distance: 206.6
click at [537, 47] on p "8. If we ---------- (not/leave) early, we ------- (be) late for the film." at bounding box center [507, 50] width 368 height 11
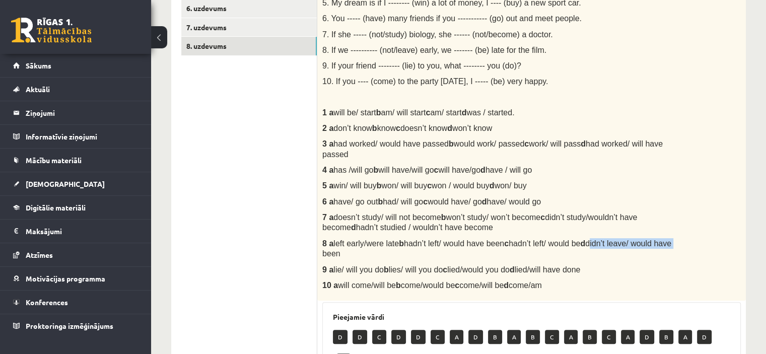
drag, startPoint x: 595, startPoint y: 231, endPoint x: 675, endPoint y: 233, distance: 80.7
click at [675, 238] on p "8 a left early/were late b hadn’t left/ would have been c hadn’t left/ would be…" at bounding box center [507, 248] width 368 height 21
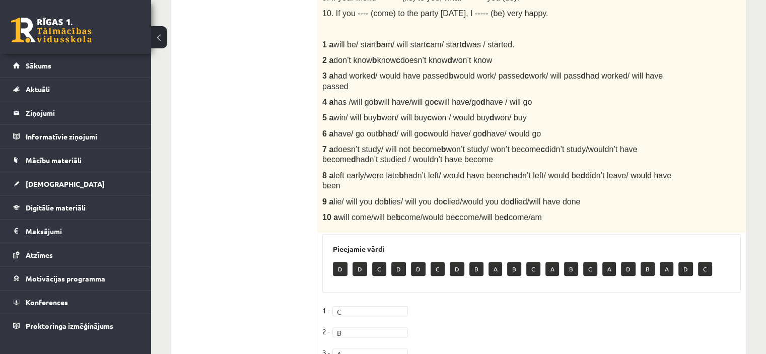
scroll to position [328, 0]
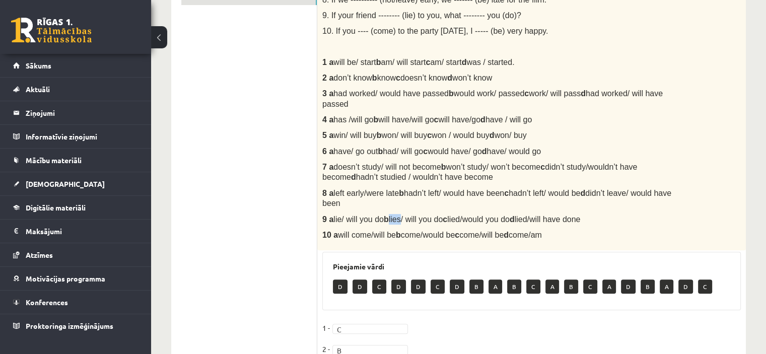
drag, startPoint x: 393, startPoint y: 205, endPoint x: 405, endPoint y: 207, distance: 12.8
click at [405, 215] on span "lie/ will you do b lies/ will you do c lied/would you do d lied/will have done" at bounding box center [457, 219] width 247 height 9
drag, startPoint x: 409, startPoint y: 207, endPoint x: 447, endPoint y: 207, distance: 38.3
click at [447, 215] on span "lie/ will you do b lies/ will you do c lied/would you do d lied/will have done" at bounding box center [457, 219] width 247 height 9
drag, startPoint x: 454, startPoint y: 207, endPoint x: 470, endPoint y: 207, distance: 16.1
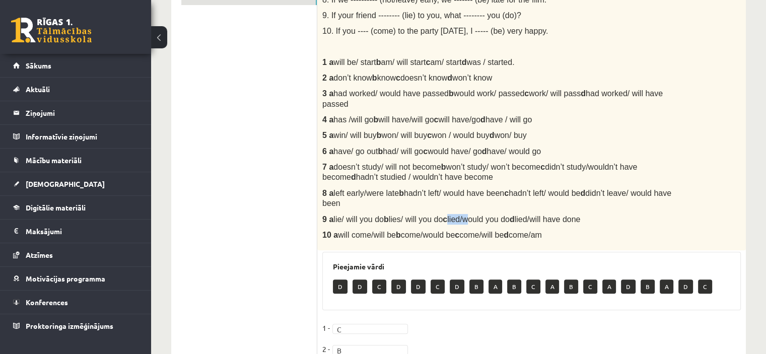
click at [470, 215] on span "lie/ will you do b lies/ will you do c lied/would you do d lied/will have done" at bounding box center [457, 219] width 247 height 9
drag, startPoint x: 546, startPoint y: 208, endPoint x: 502, endPoint y: 201, distance: 44.5
click at [502, 201] on div "Choose the correct word or phrase in Conditional sentences. 1. When I ------- (…" at bounding box center [531, 56] width 429 height 387
drag, startPoint x: 414, startPoint y: 211, endPoint x: 458, endPoint y: 217, distance: 43.8
click at [442, 213] on div "Choose the correct word or phrase in Conditional sentences. 1. When I ------- (…" at bounding box center [531, 56] width 429 height 387
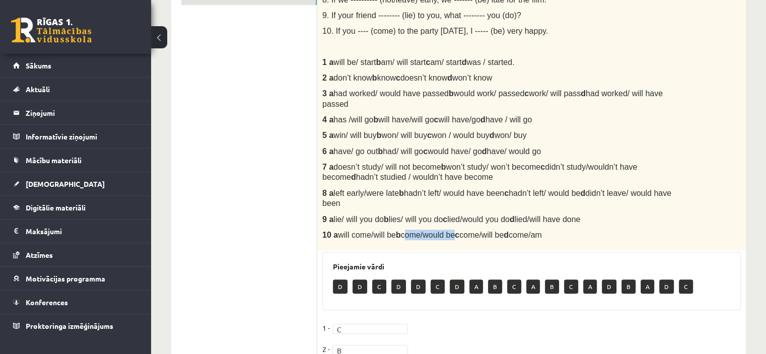
drag, startPoint x: 405, startPoint y: 221, endPoint x: 454, endPoint y: 227, distance: 49.3
click at [454, 231] on span "will come/will be b come/would be c come/will be d come/am" at bounding box center [440, 235] width 204 height 9
drag, startPoint x: 509, startPoint y: 222, endPoint x: 461, endPoint y: 220, distance: 48.4
click at [461, 231] on span "will come/will be b come/would be c come/will be d come/am" at bounding box center [440, 235] width 204 height 9
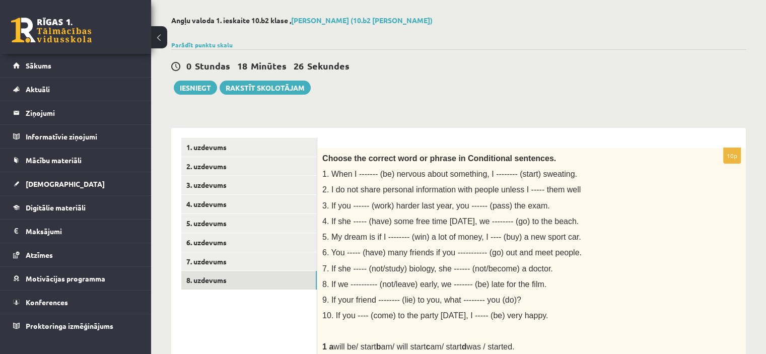
scroll to position [25, 0]
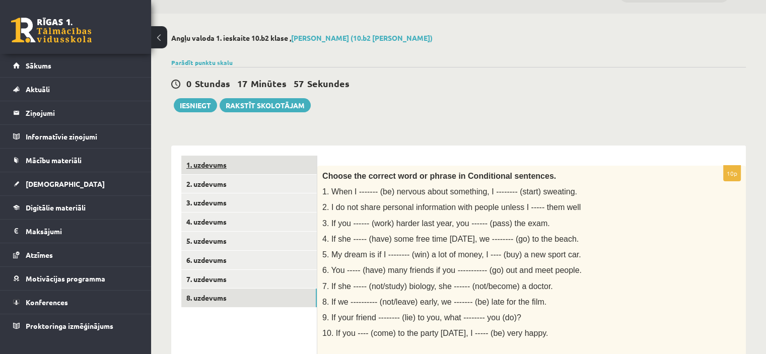
click at [248, 165] on link "1. uzdevums" at bounding box center [249, 165] width 136 height 19
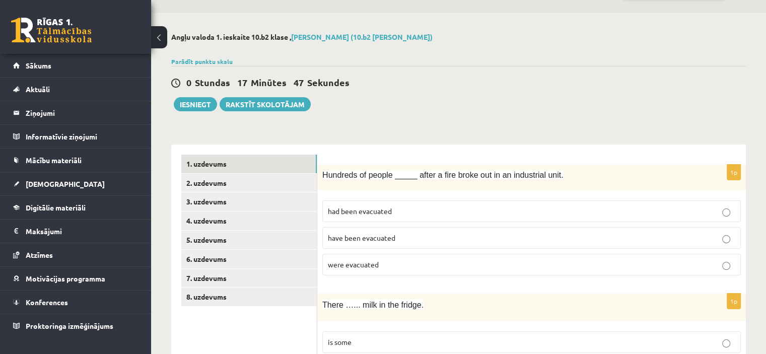
scroll to position [0, 0]
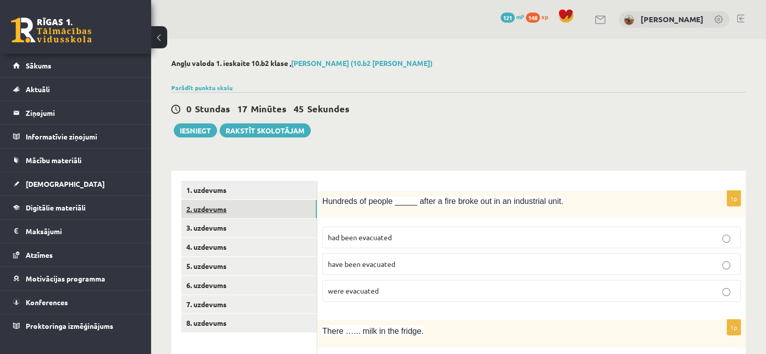
click at [233, 213] on link "2. uzdevums" at bounding box center [249, 209] width 136 height 19
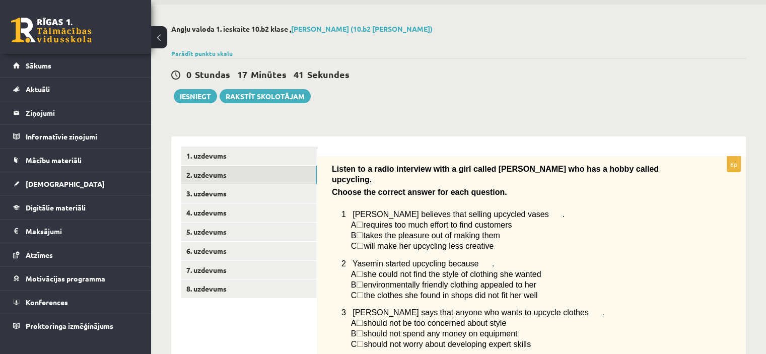
scroll to position [50, 0]
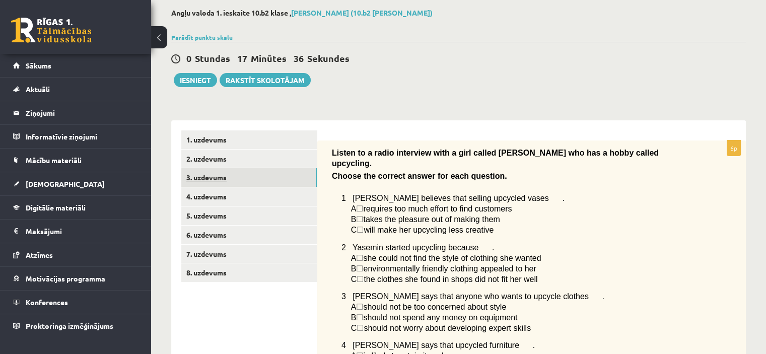
click at [224, 179] on link "3. uzdevums" at bounding box center [249, 177] width 136 height 19
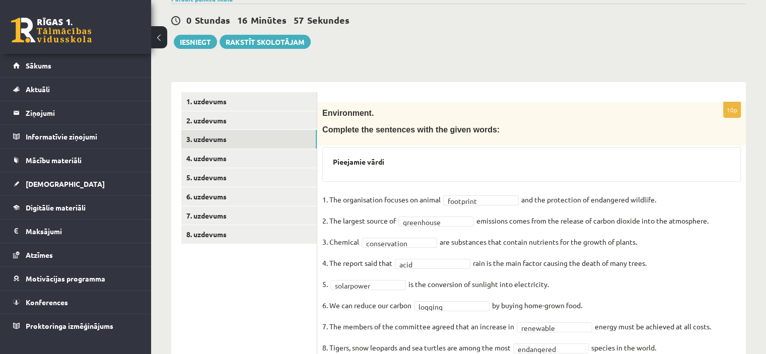
scroll to position [72, 0]
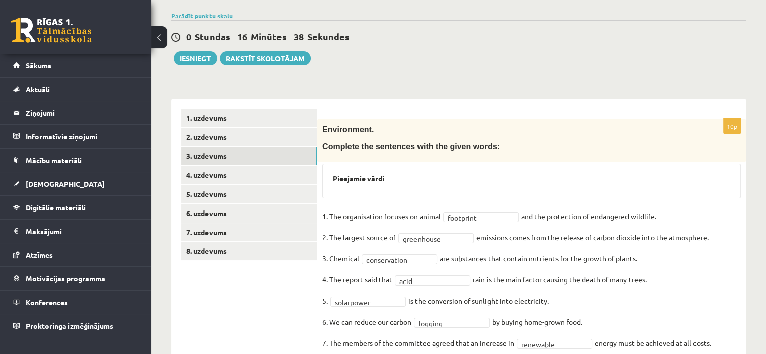
drag, startPoint x: 329, startPoint y: 257, endPoint x: 655, endPoint y: 256, distance: 326.0
click at [655, 256] on fieldset "**********" at bounding box center [532, 315] width 419 height 212
click at [497, 203] on div "**********" at bounding box center [531, 272] width 429 height 306
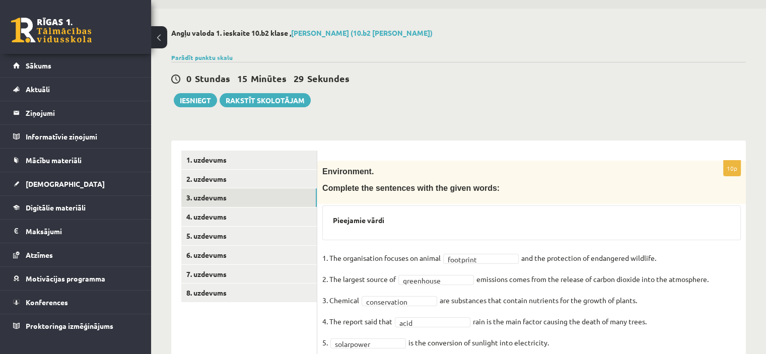
scroll to position [0, 0]
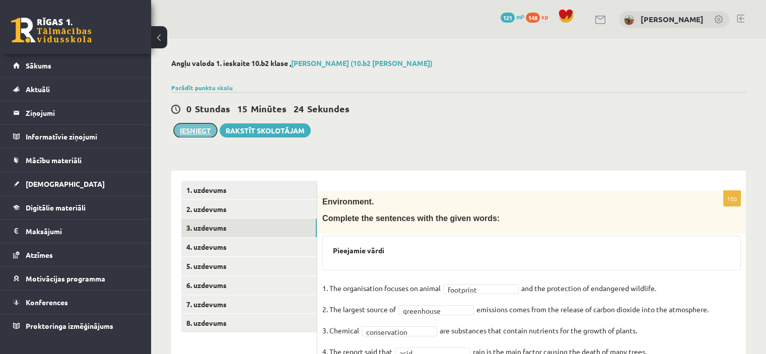
click at [199, 131] on button "Iesniegt" at bounding box center [195, 130] width 43 height 14
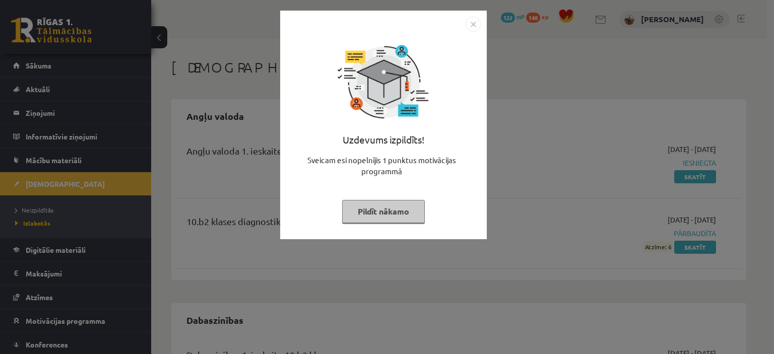
click at [378, 214] on button "Pildīt nākamo" at bounding box center [383, 211] width 83 height 23
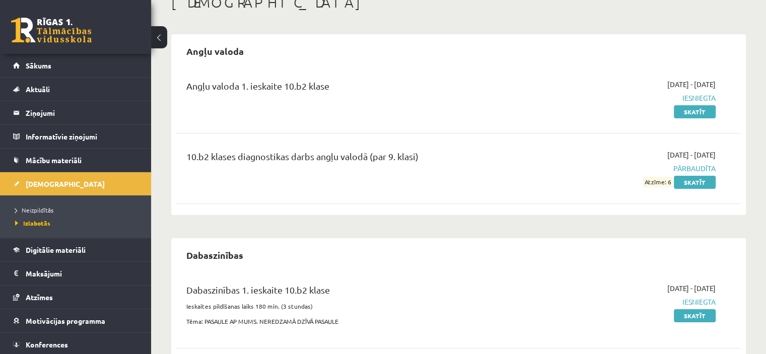
scroll to position [59, 0]
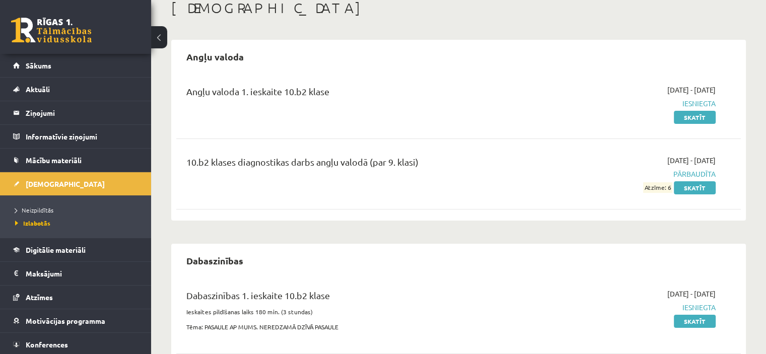
click at [511, 143] on div "Angļu valoda 1. ieskaite 10.b2 klase [DATE] - [DATE] Iesniegta Skatīt 10.b2 kla…" at bounding box center [458, 145] width 565 height 141
click at [48, 31] on link at bounding box center [51, 30] width 81 height 25
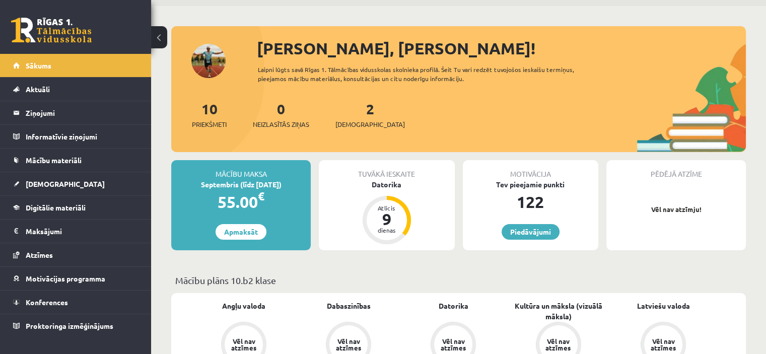
scroll to position [50, 0]
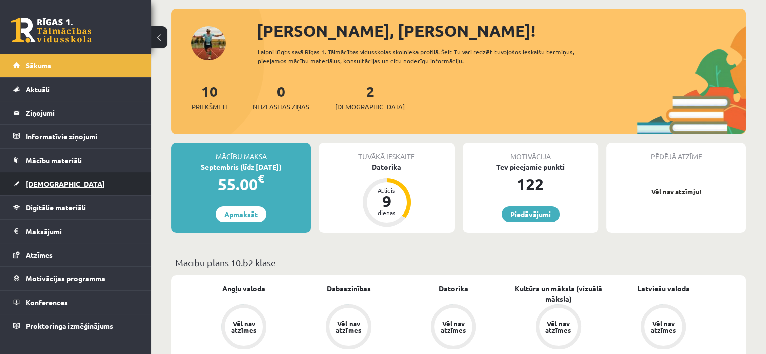
click at [54, 180] on span "[DEMOGRAPHIC_DATA]" at bounding box center [65, 183] width 79 height 9
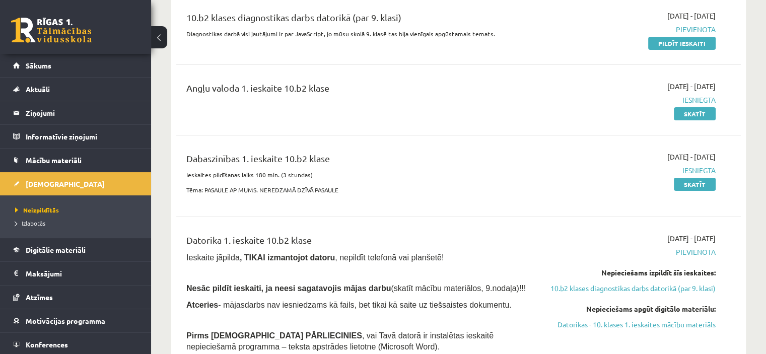
scroll to position [50, 0]
